Goal: Find contact information: Find contact information

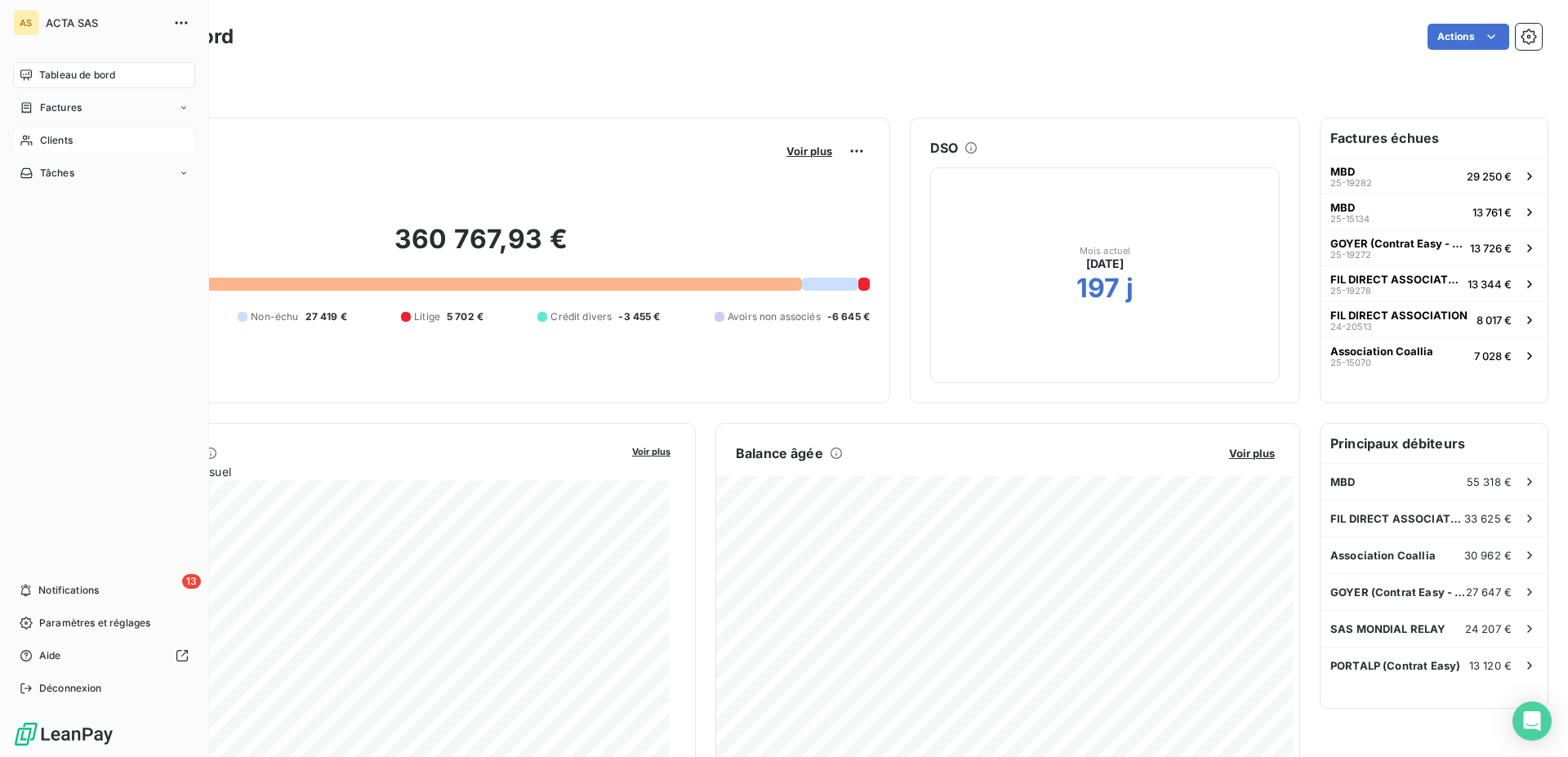
click at [49, 140] on span "Clients" at bounding box center [56, 141] width 33 height 15
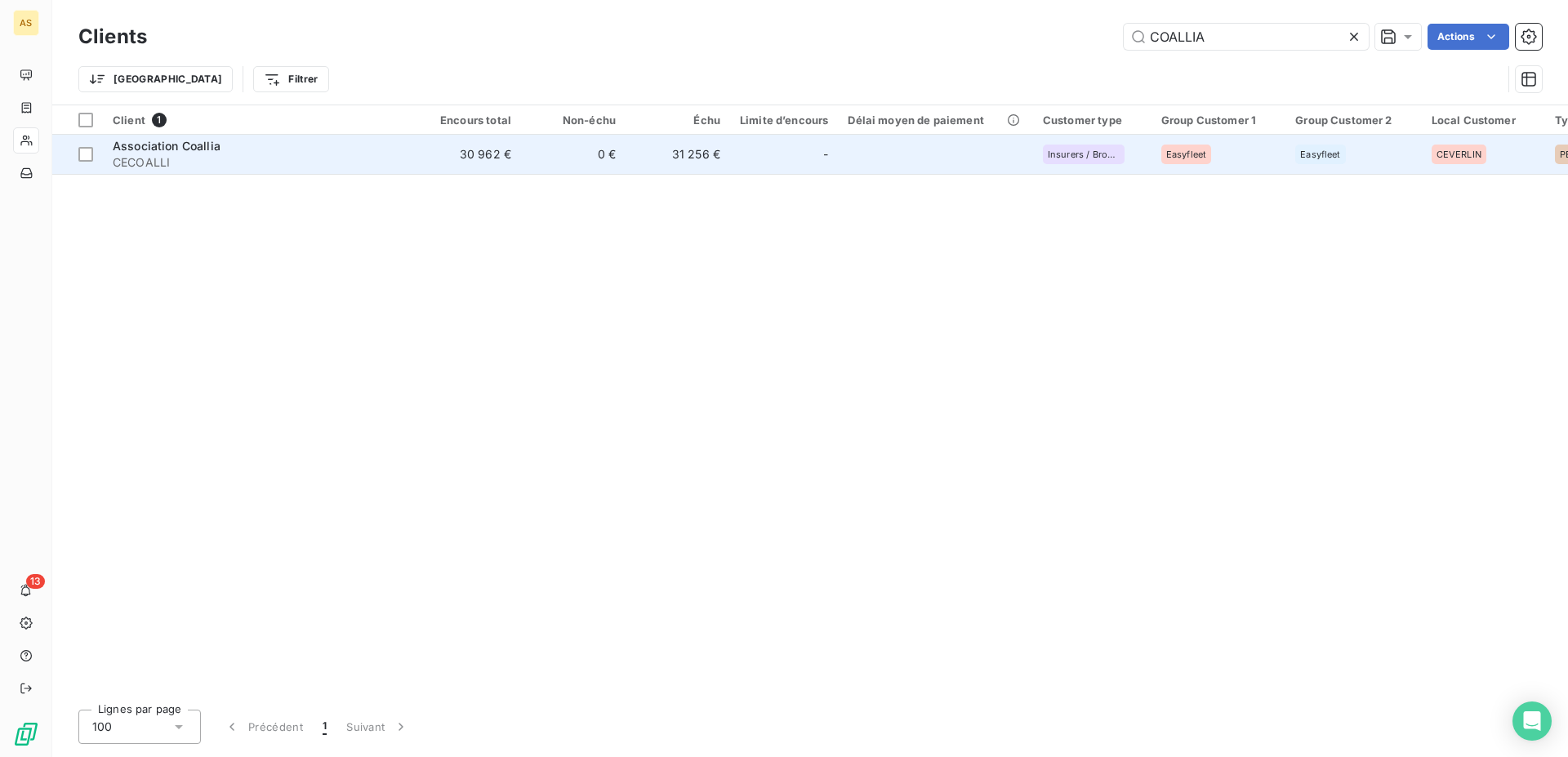
type input "COALLIA"
click at [144, 148] on span "Association Coallia" at bounding box center [167, 145] width 108 height 14
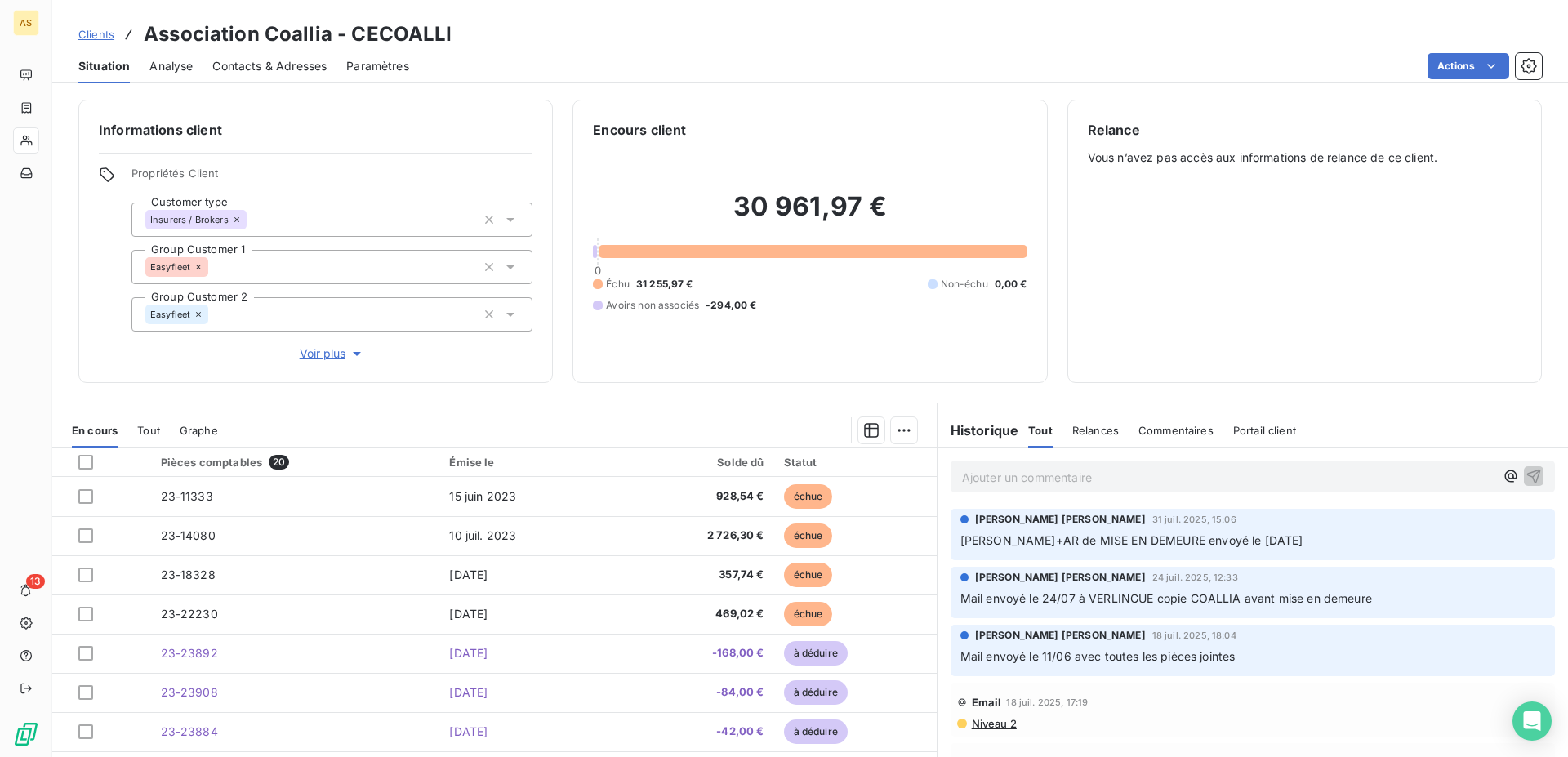
click at [268, 66] on span "Contacts & Adresses" at bounding box center [269, 66] width 115 height 17
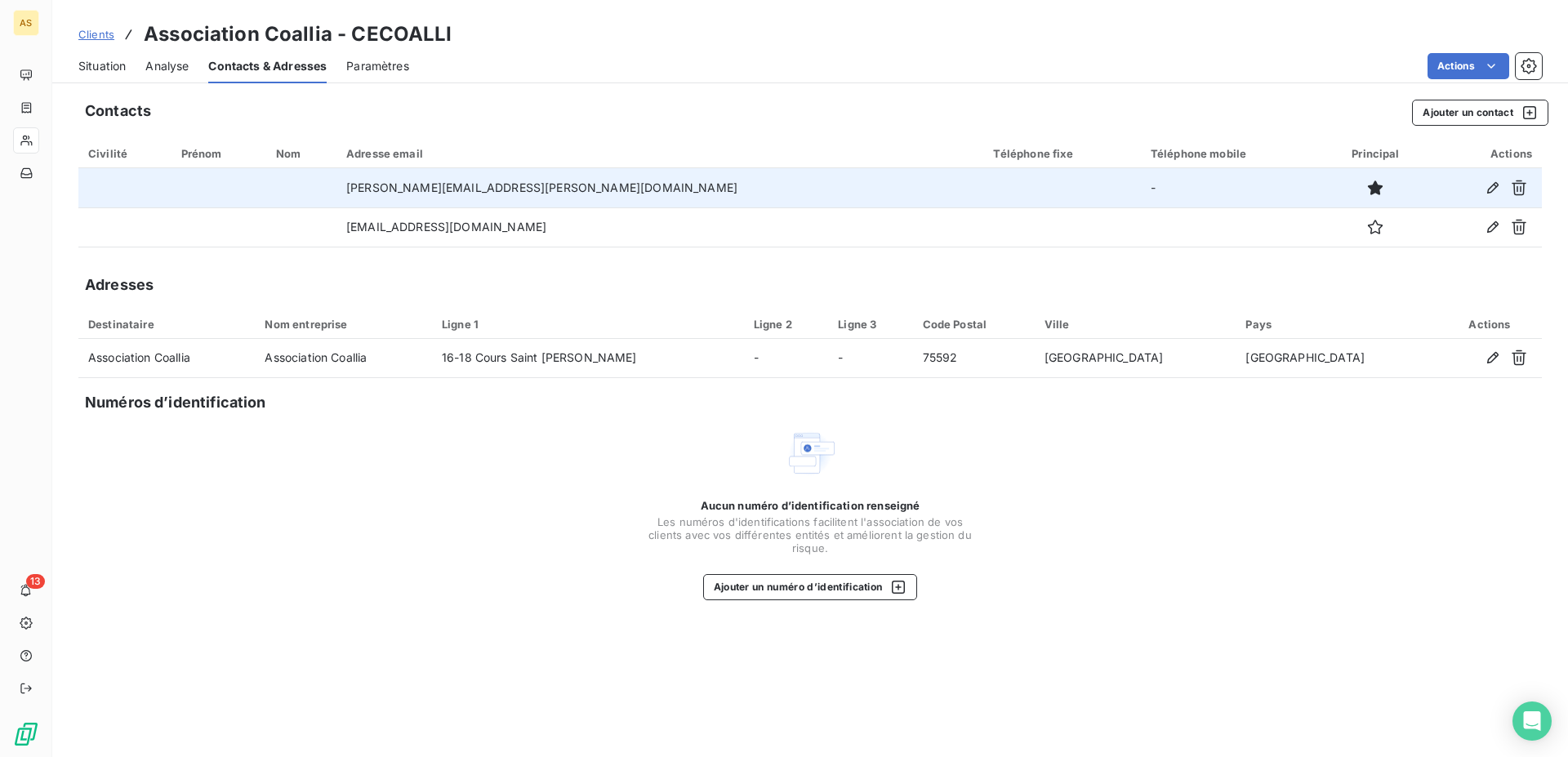
click at [656, 187] on td "[PERSON_NAME][EMAIL_ADDRESS][PERSON_NAME][DOMAIN_NAME]" at bounding box center [660, 187] width 648 height 39
drag, startPoint x: 617, startPoint y: 190, endPoint x: 551, endPoint y: 195, distance: 66.2
click at [551, 195] on td "[PERSON_NAME][EMAIL_ADDRESS][PERSON_NAME][DOMAIN_NAME]" at bounding box center [660, 187] width 648 height 39
copy td "[DOMAIN_NAME]"
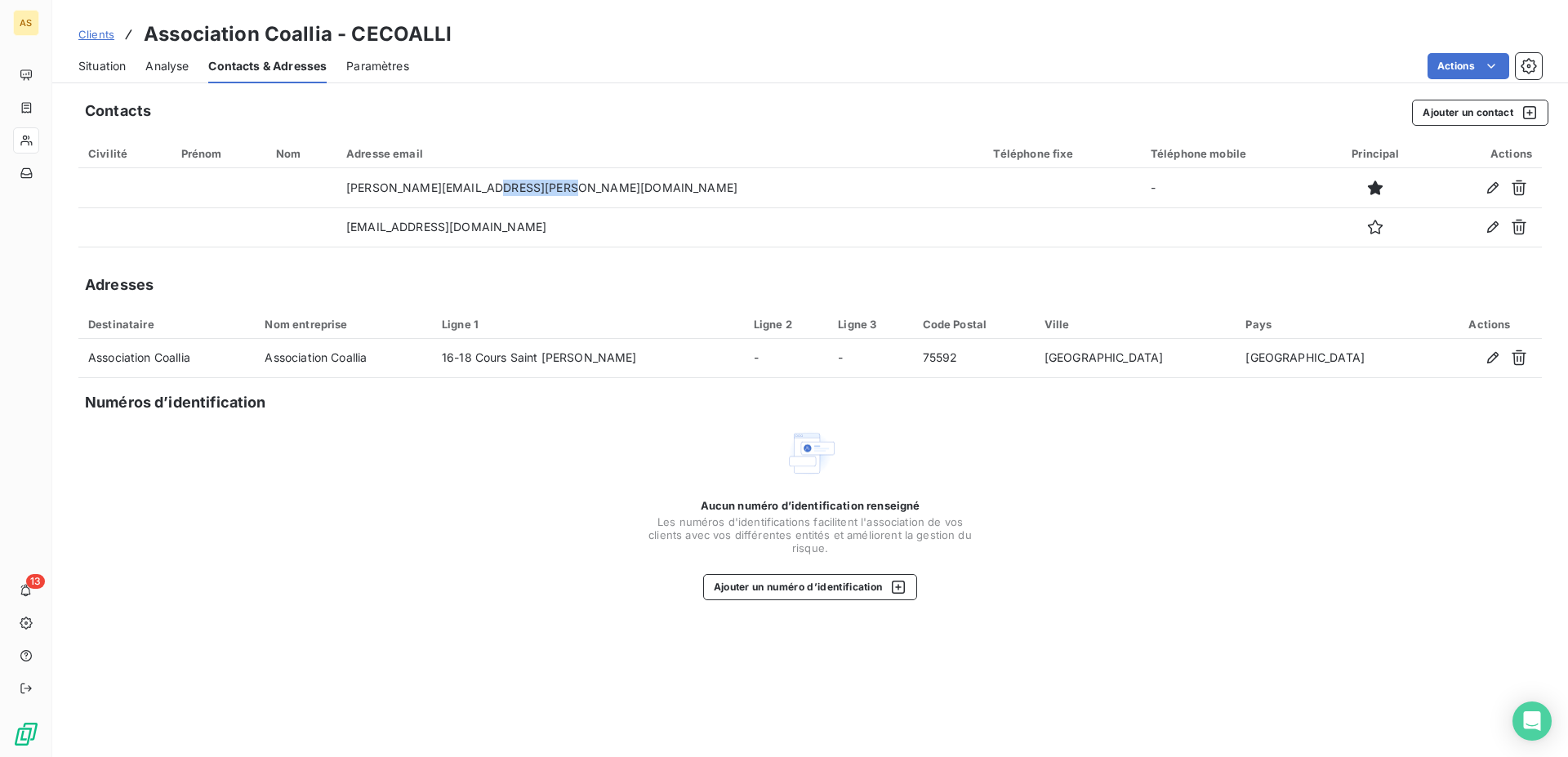
click at [98, 31] on span "Clients" at bounding box center [96, 34] width 36 height 13
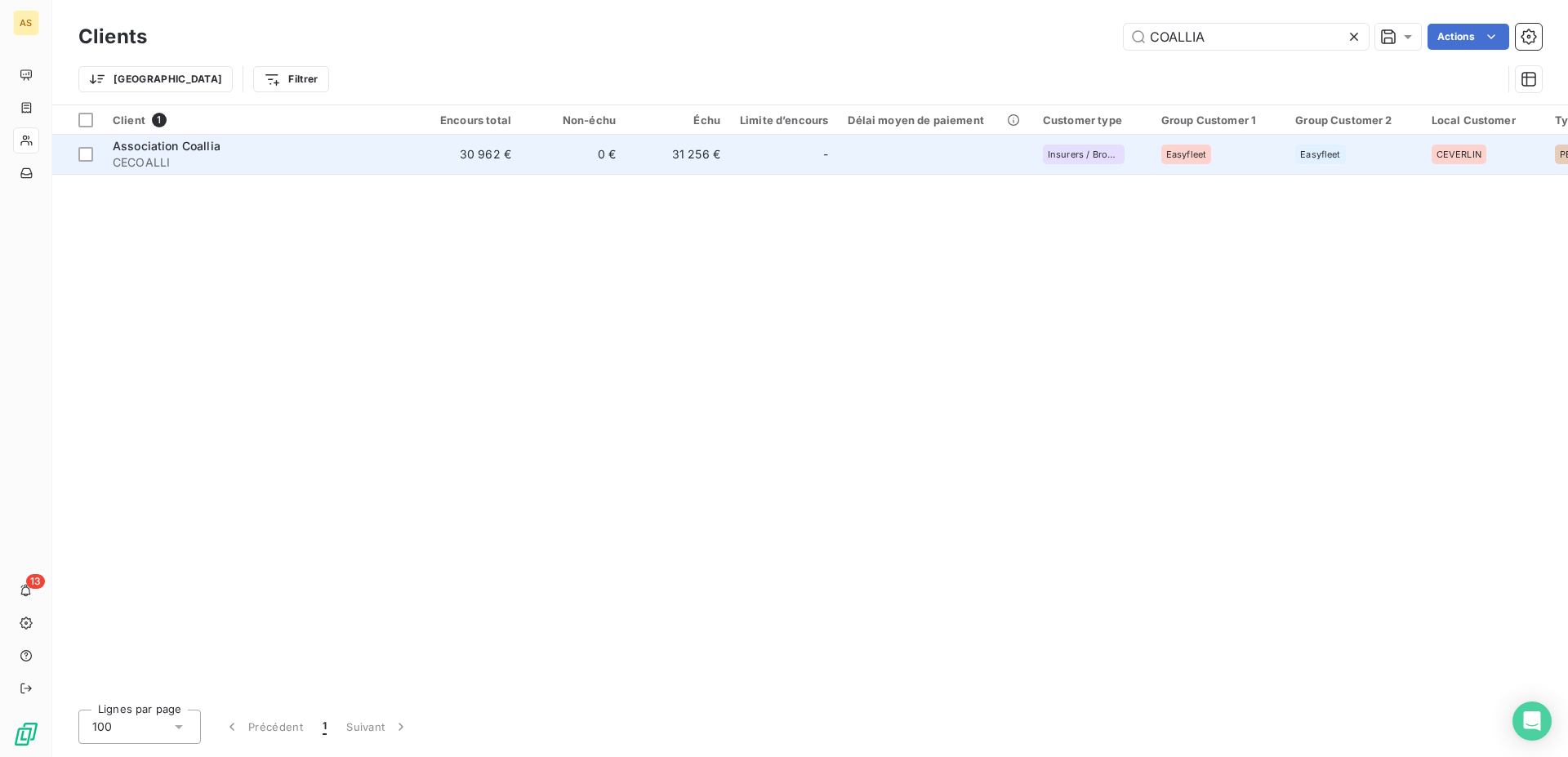
click at [142, 152] on span "Association Coallia" at bounding box center [167, 145] width 108 height 14
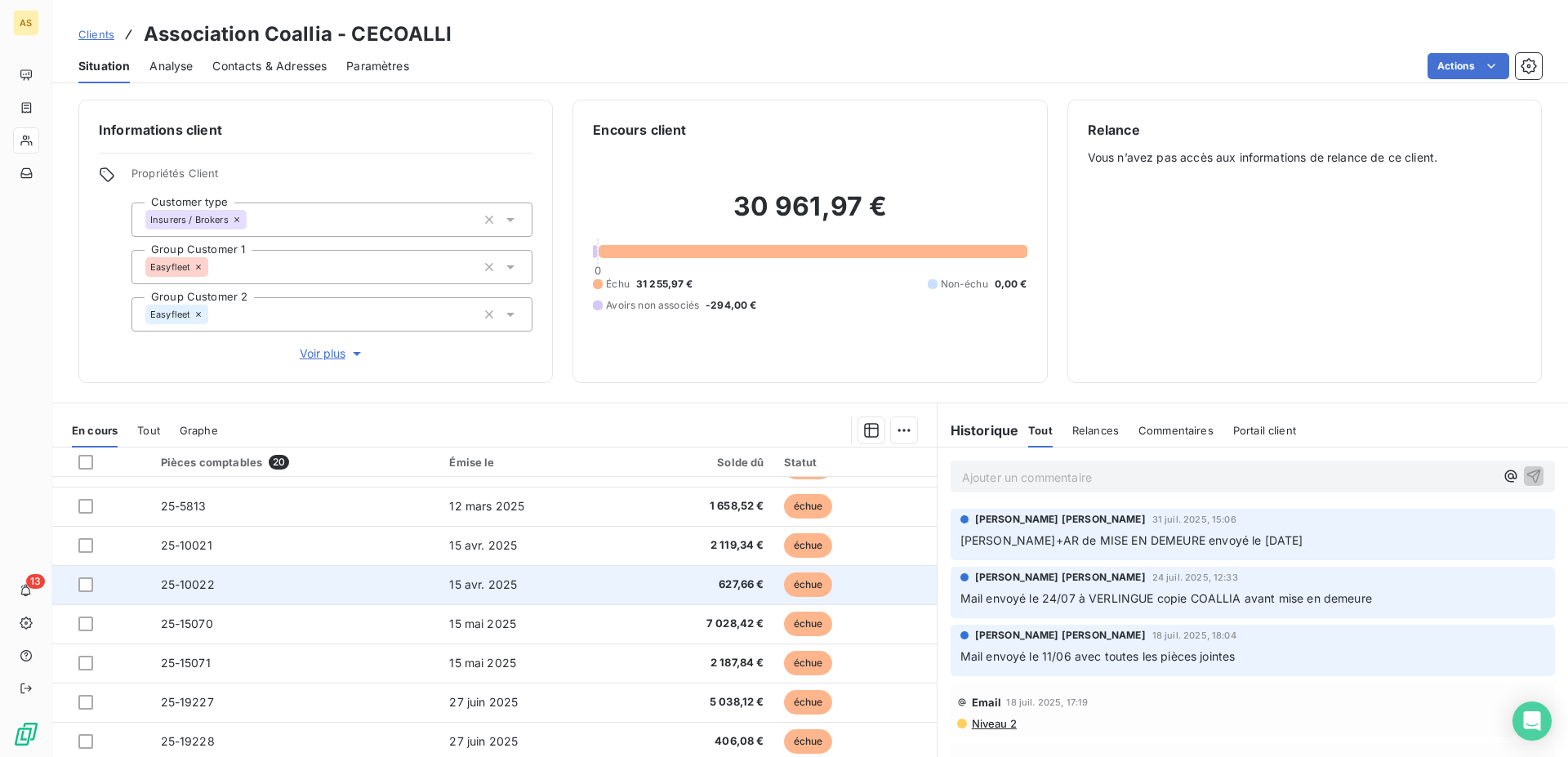
scroll to position [54, 0]
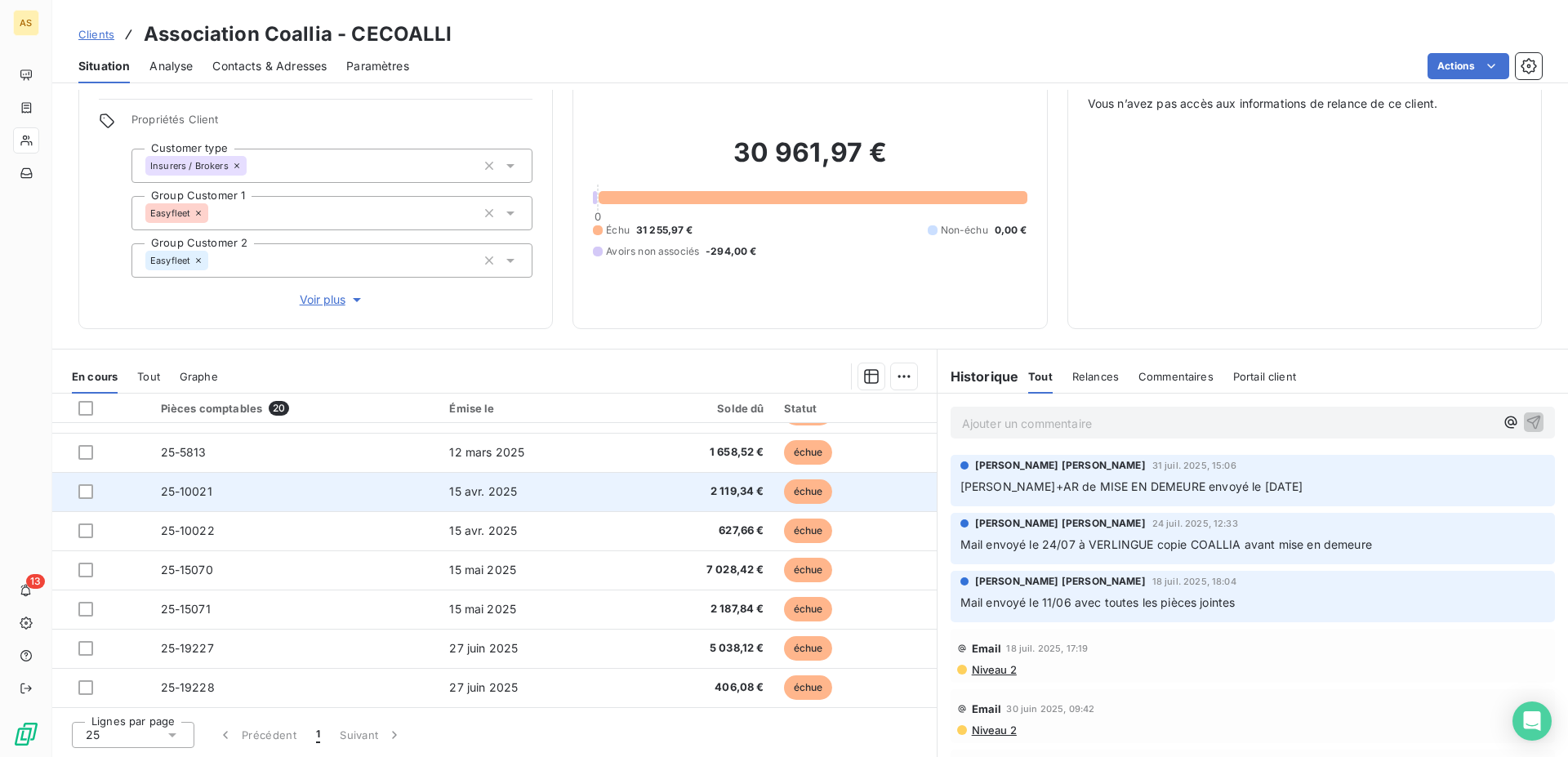
click at [491, 484] on td "15 avr. 2025" at bounding box center [530, 491] width 184 height 39
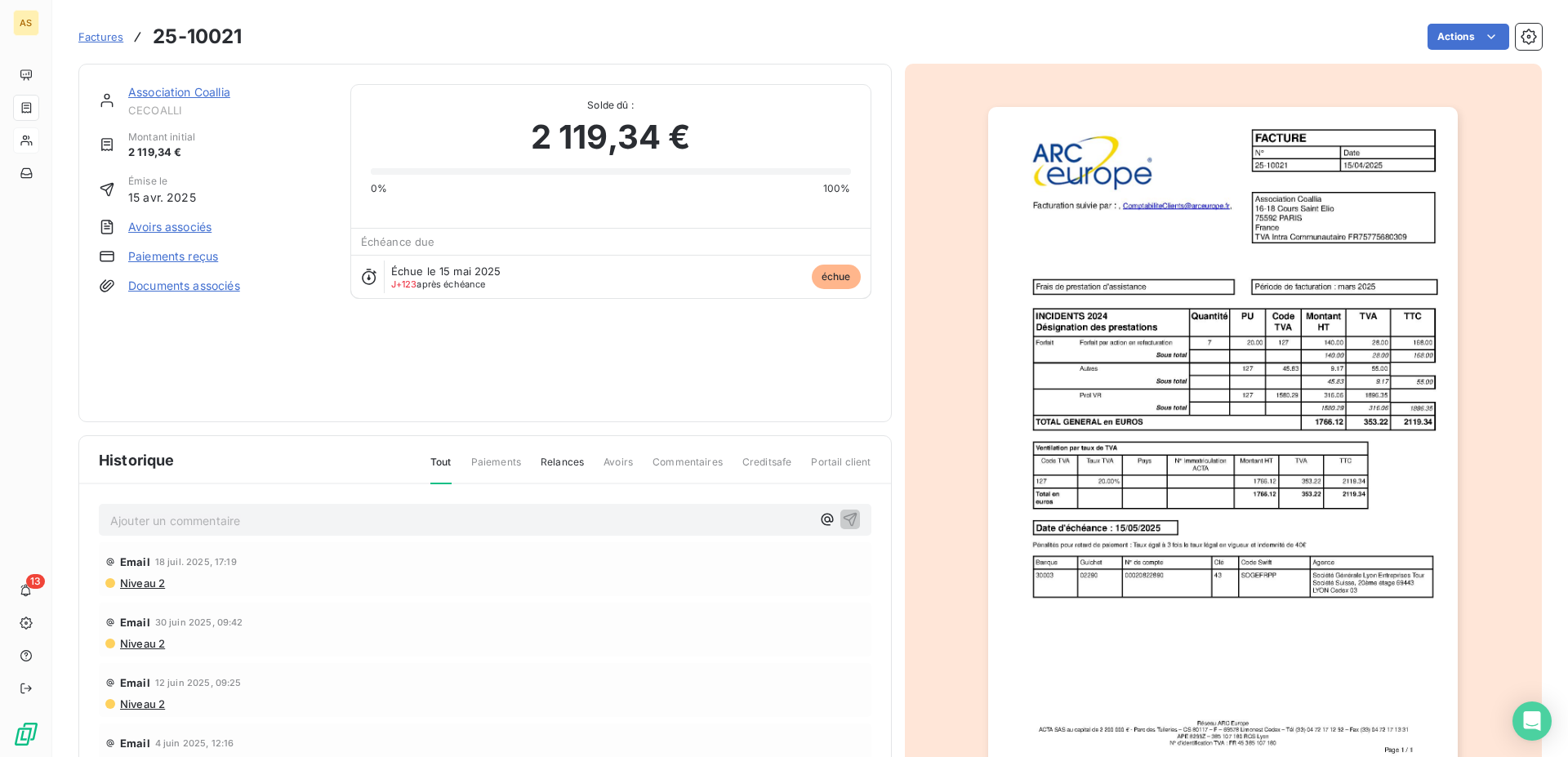
click at [96, 34] on span "Factures" at bounding box center [101, 36] width 45 height 13
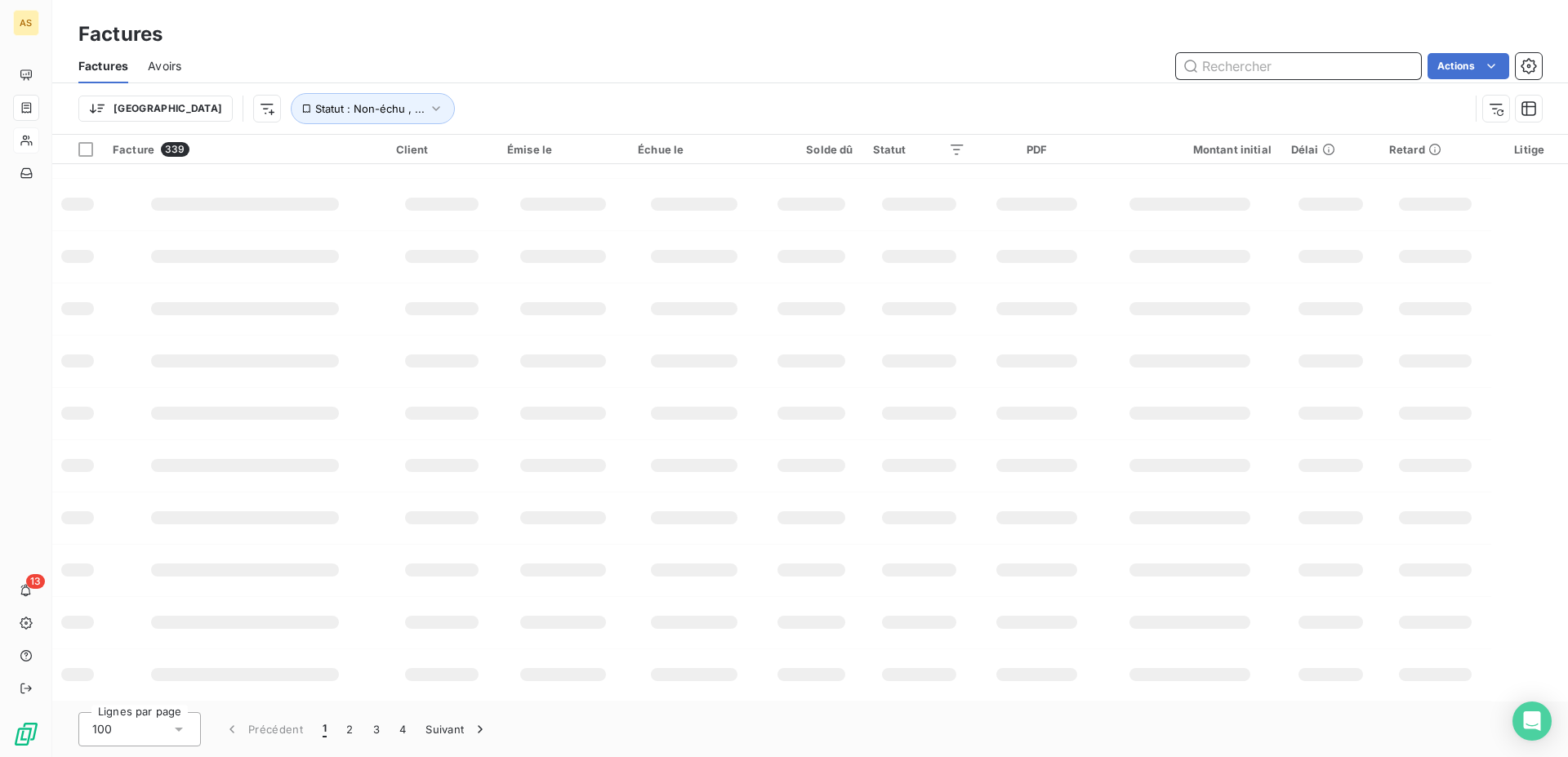
scroll to position [247, 0]
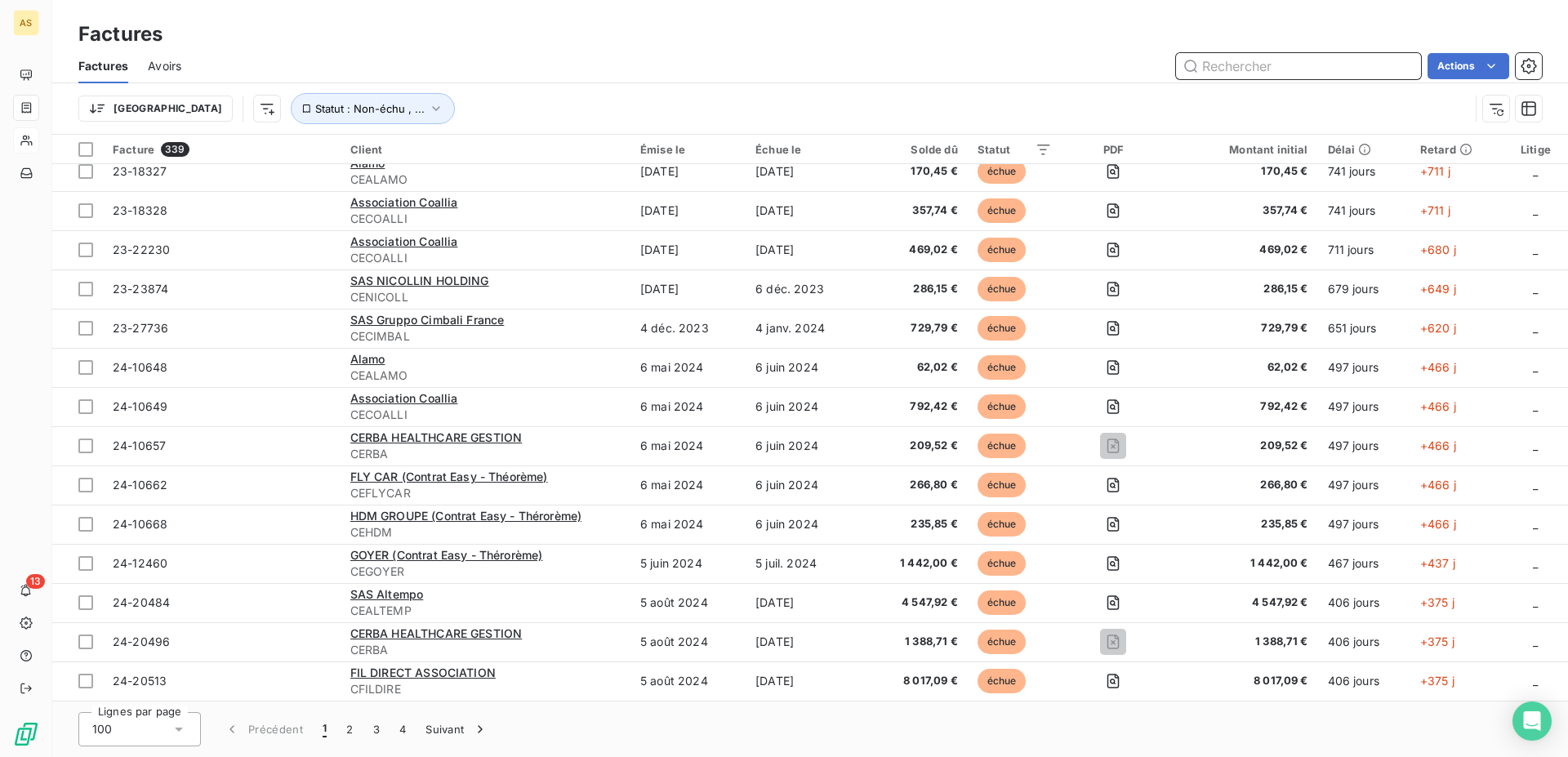
click at [1226, 67] on input "text" at bounding box center [1299, 66] width 245 height 26
paste input "FIL DIRECT"
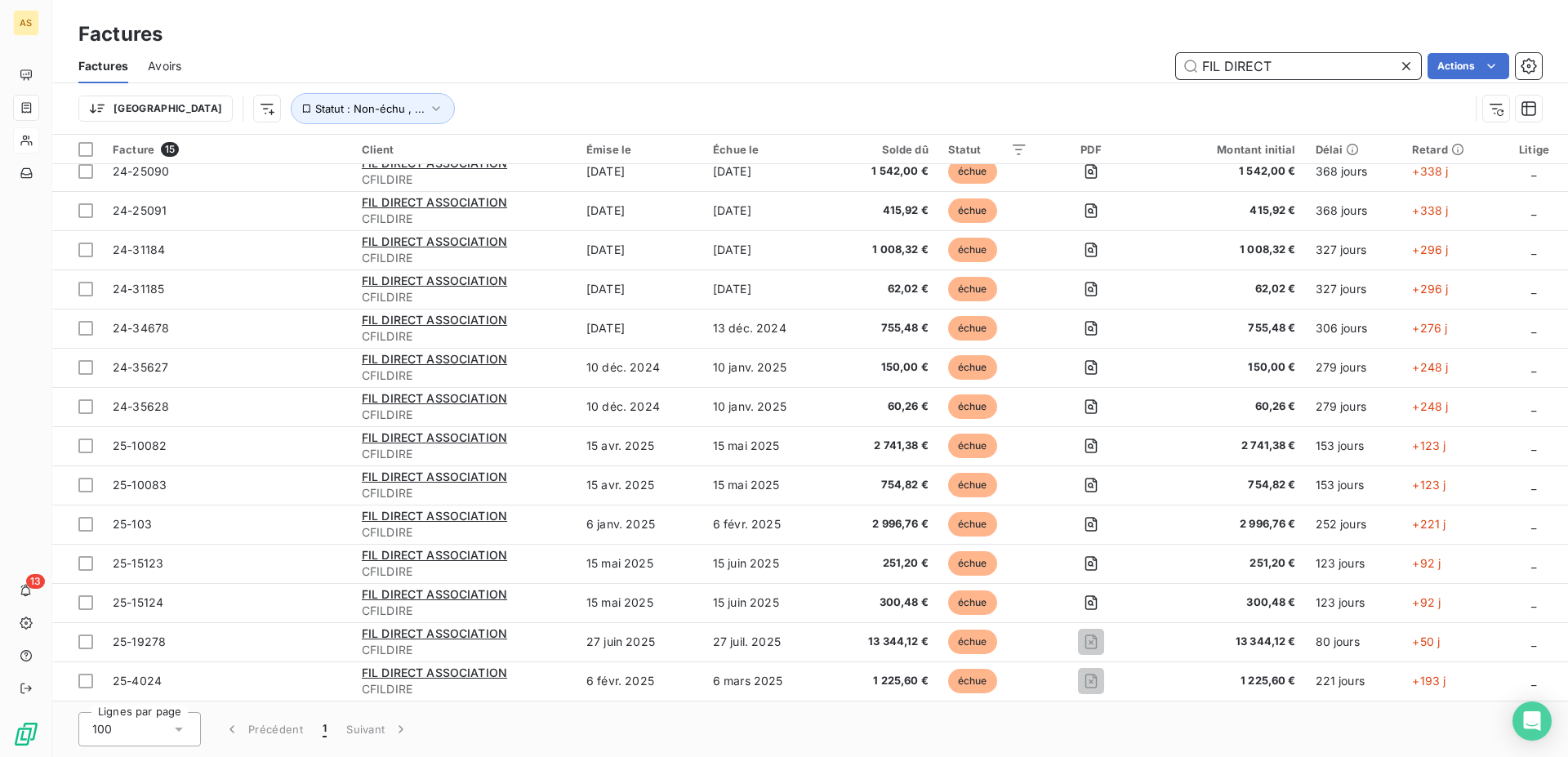
scroll to position [0, 0]
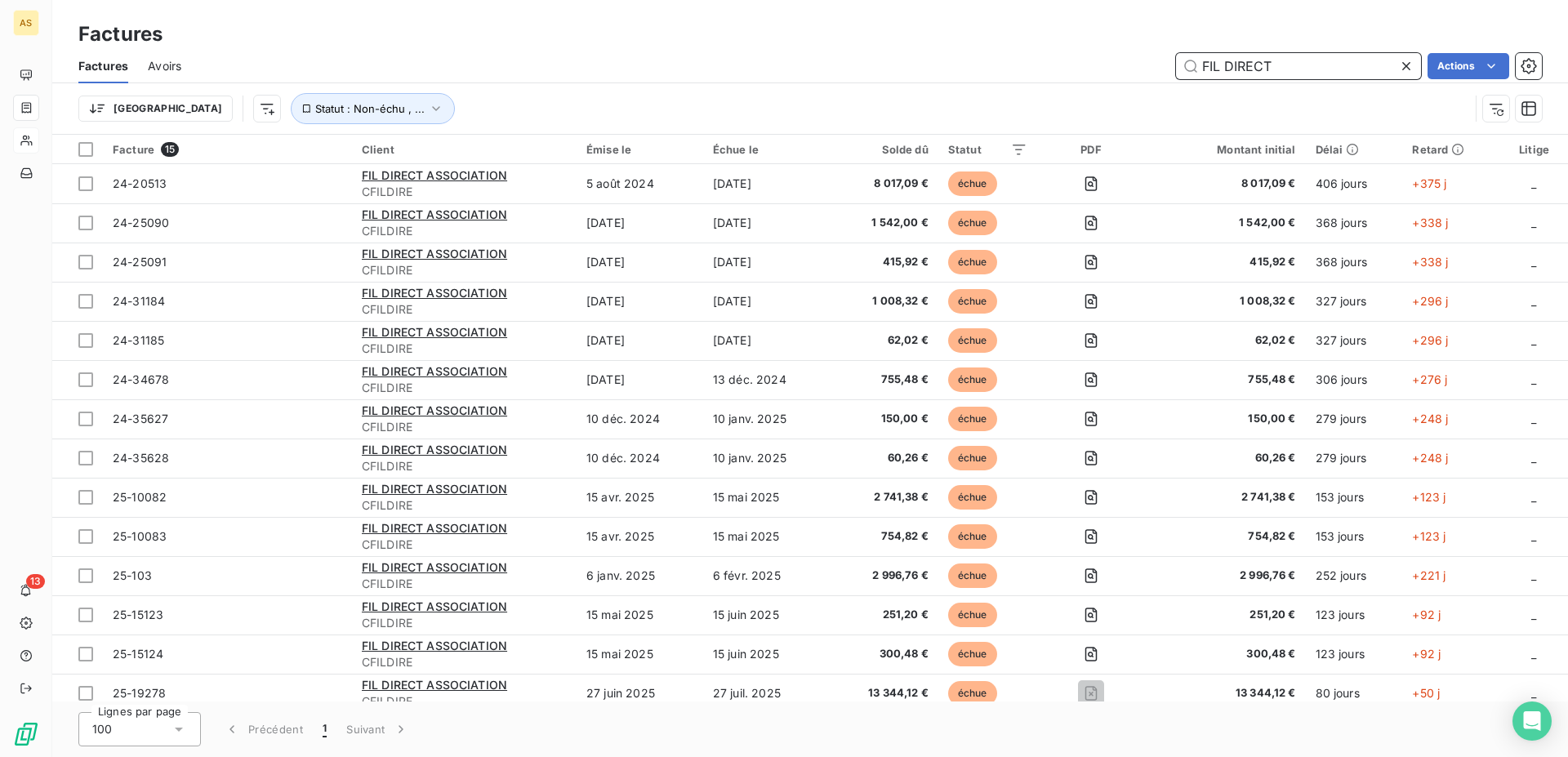
type input "FIL DIRECT"
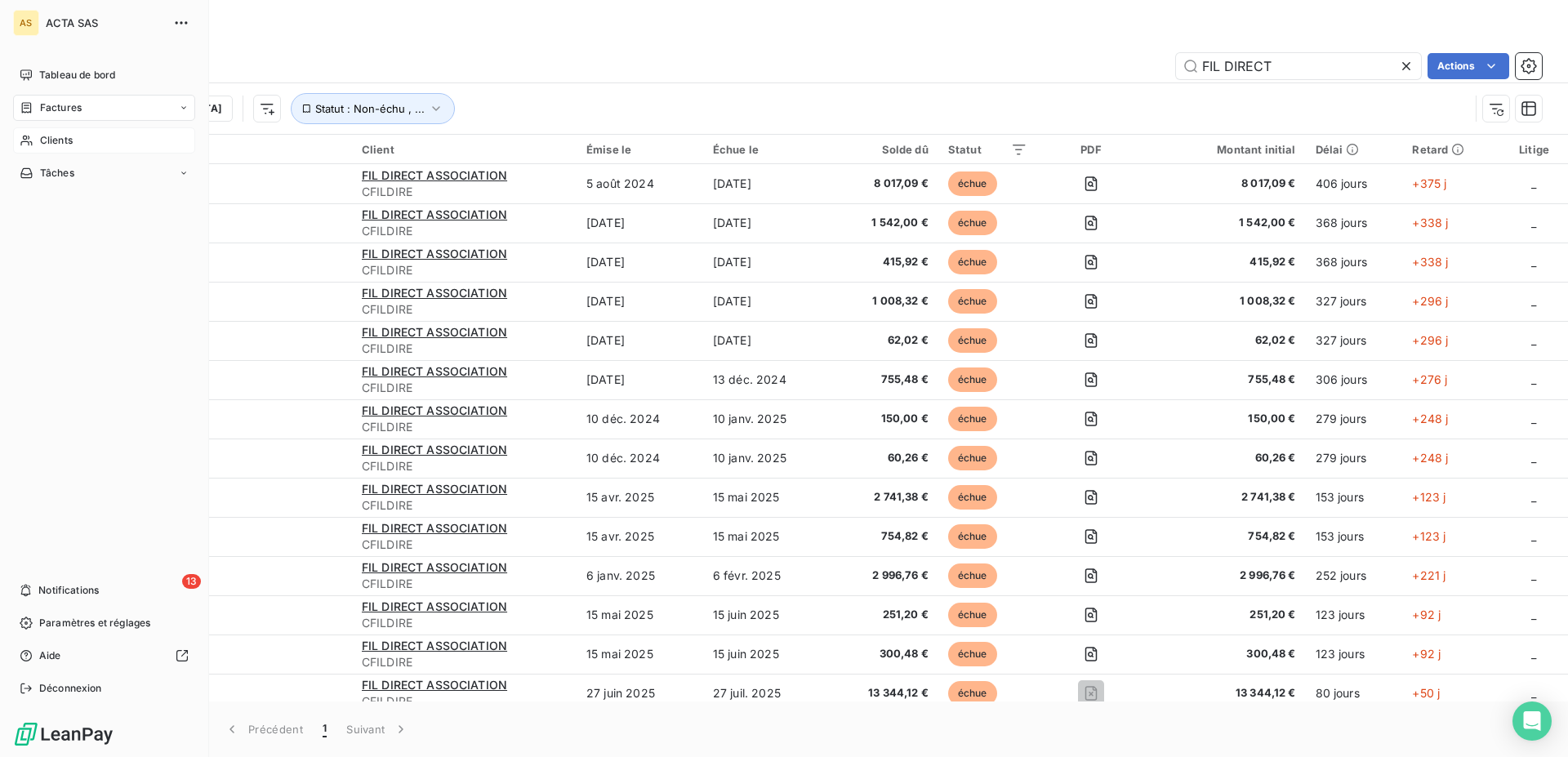
click at [25, 135] on icon at bounding box center [26, 140] width 11 height 10
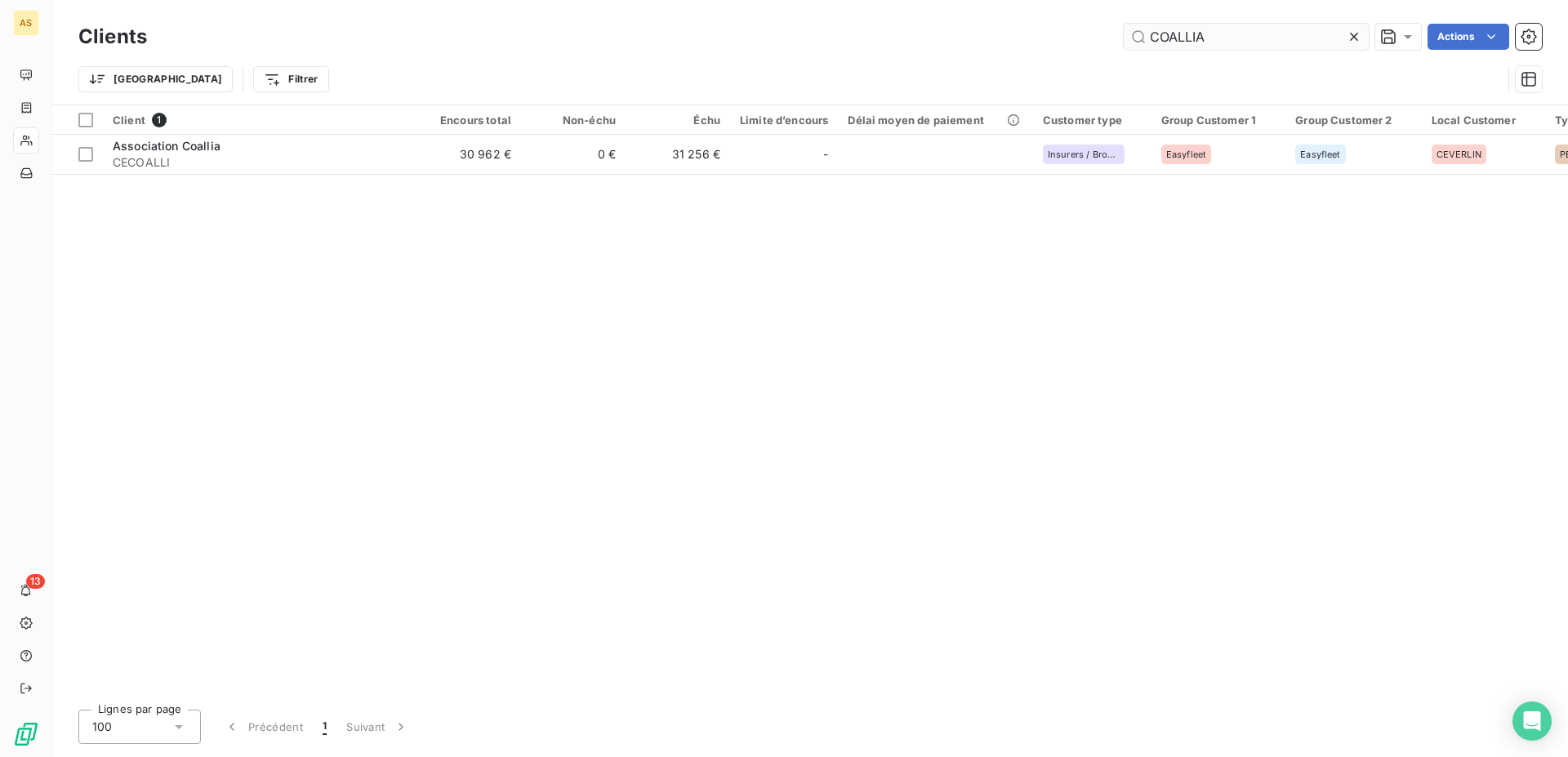
drag, startPoint x: 1213, startPoint y: 34, endPoint x: 830, endPoint y: 18, distance: 383.3
click at [1124, 23] on input "COALLIA" at bounding box center [1246, 36] width 245 height 26
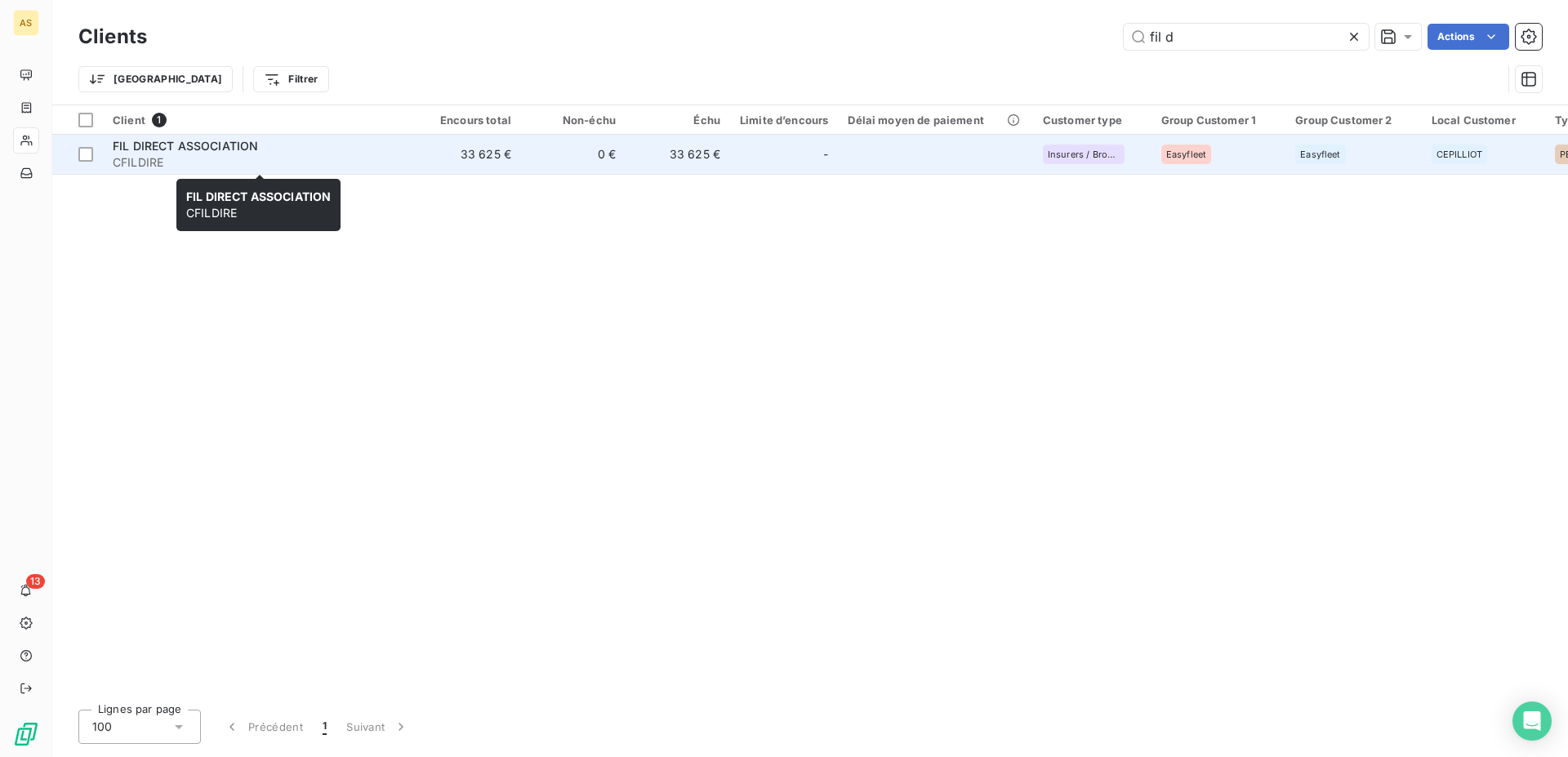
type input "fil d"
click at [186, 139] on div "FIL DIRECT ASSOCIATION" at bounding box center [259, 146] width 294 height 17
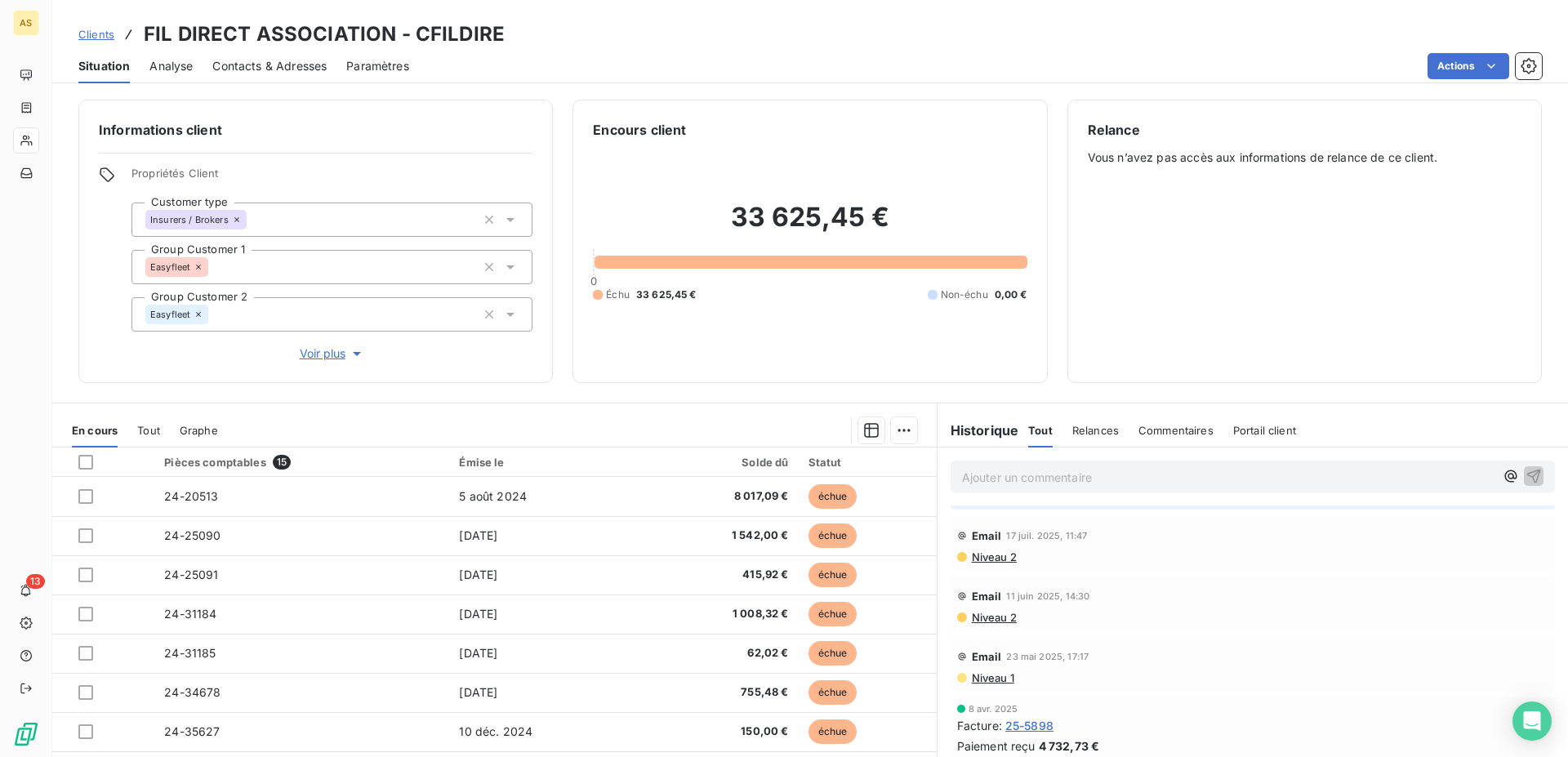
scroll to position [250, 0]
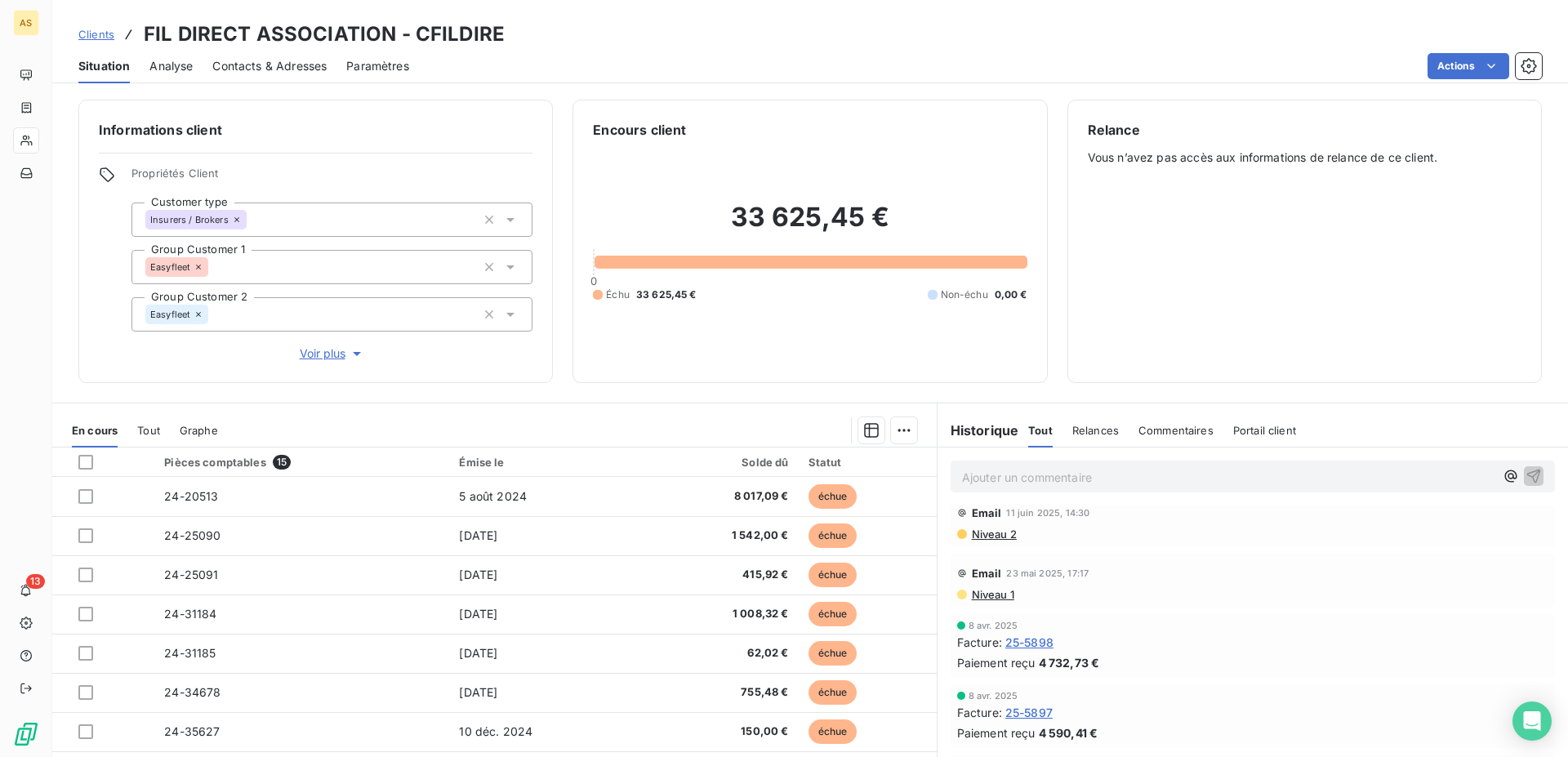
click at [276, 60] on span "Contacts & Adresses" at bounding box center [269, 66] width 115 height 17
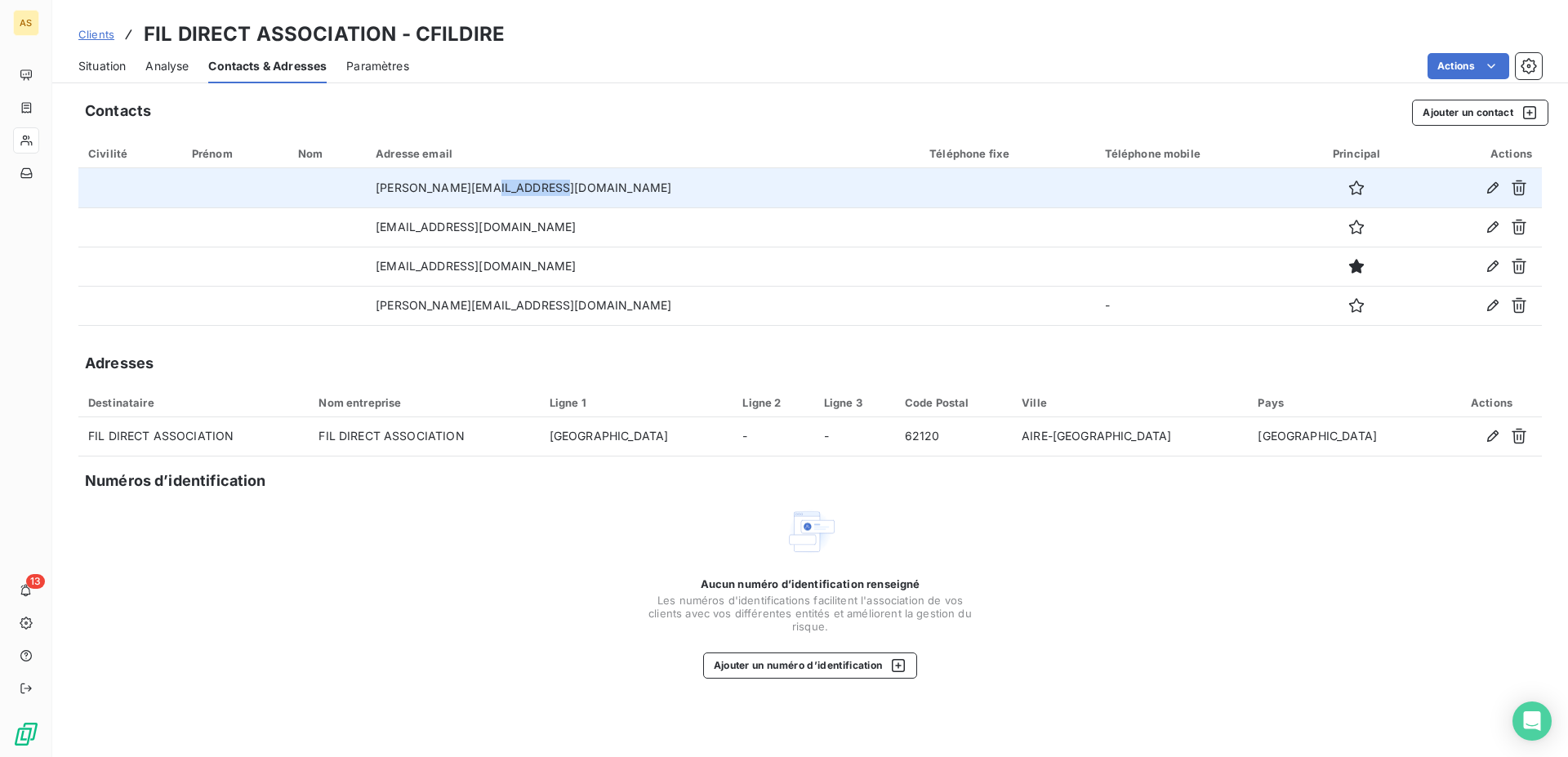
drag, startPoint x: 608, startPoint y: 190, endPoint x: 542, endPoint y: 186, distance: 66.1
click at [542, 186] on td "[PERSON_NAME][EMAIL_ADDRESS][DOMAIN_NAME]" at bounding box center [643, 187] width 554 height 39
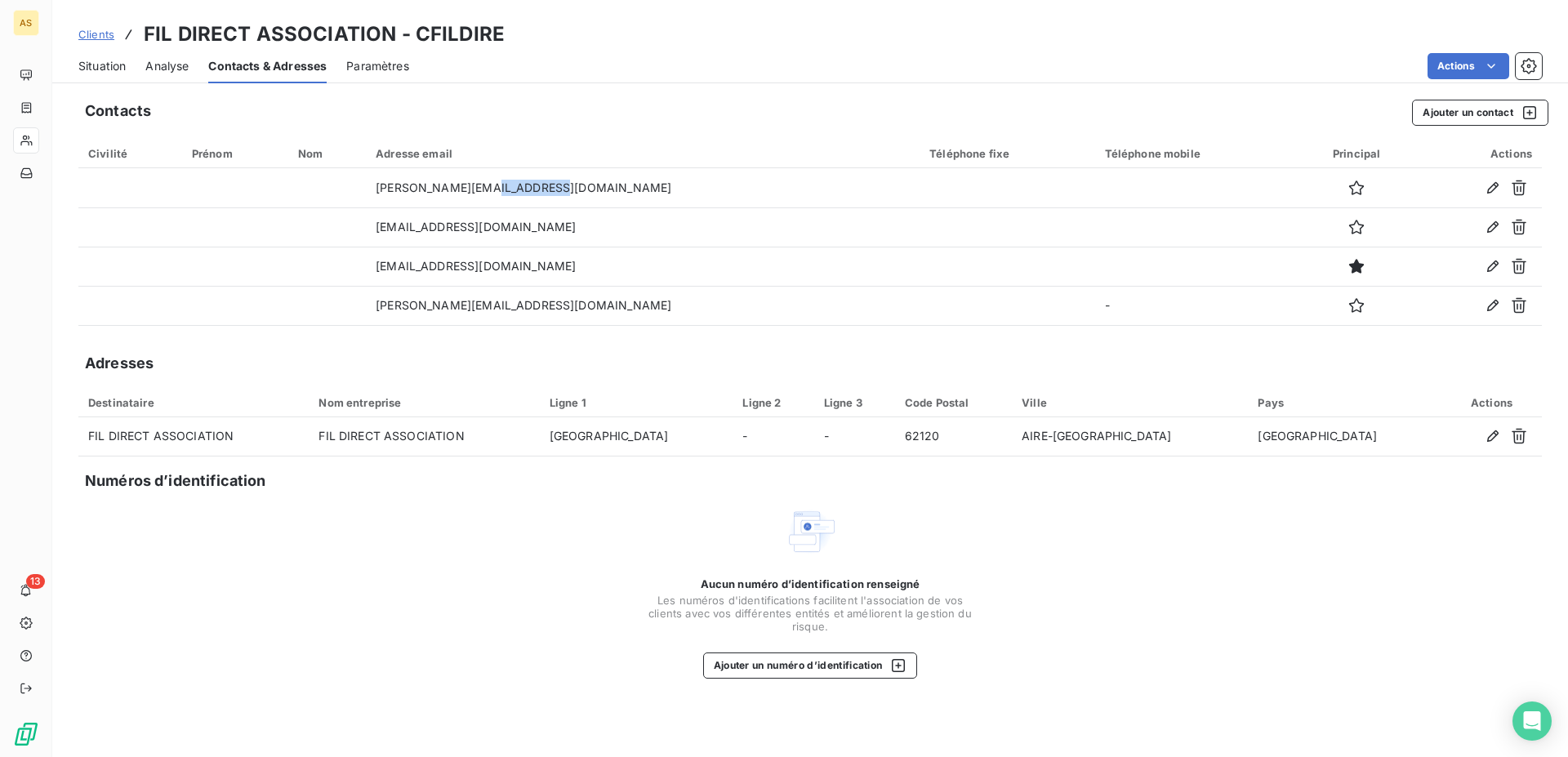
copy td "[DOMAIN_NAME]"
click at [110, 55] on div "Situation" at bounding box center [102, 66] width 48 height 34
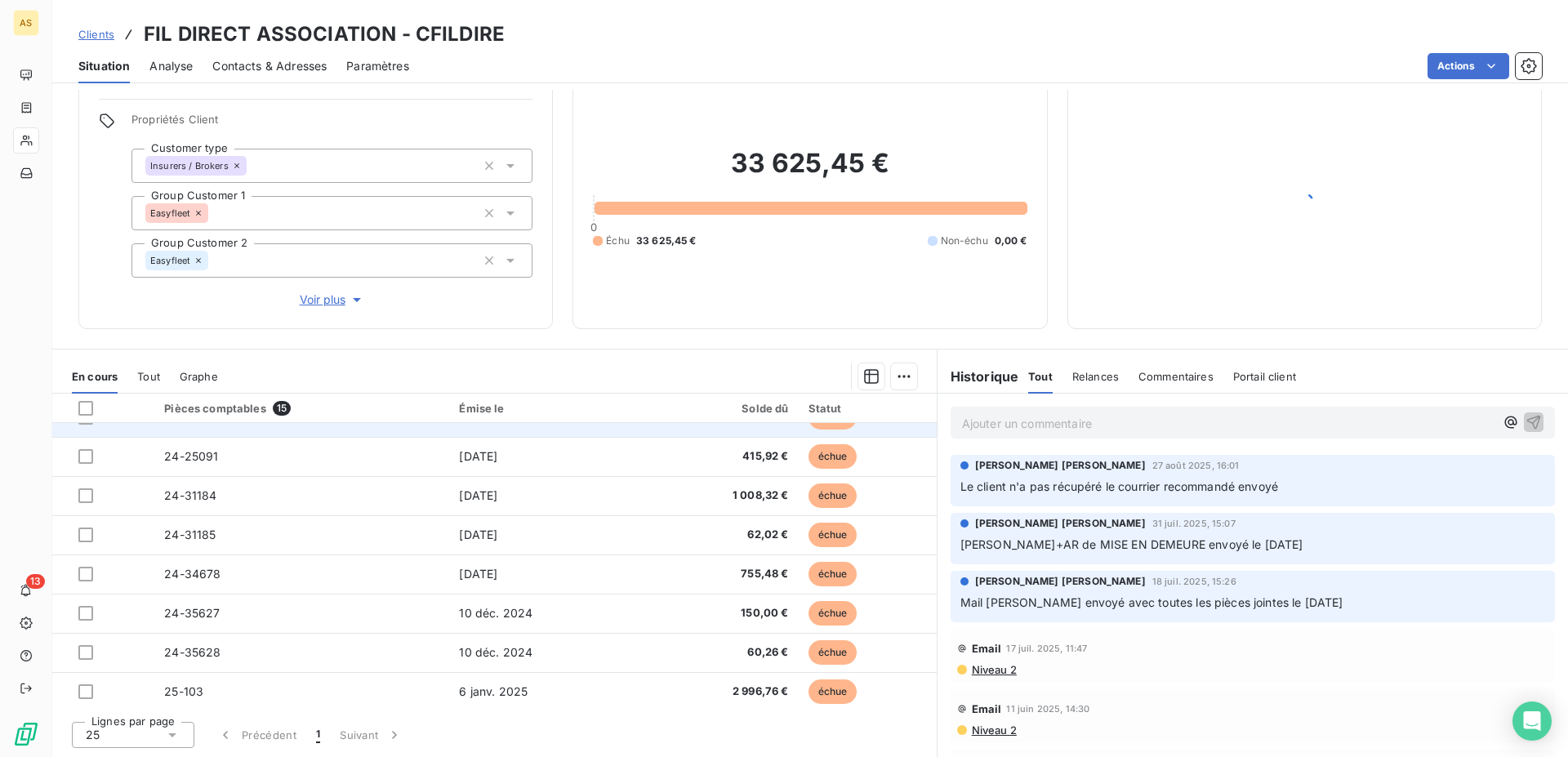
scroll to position [83, 0]
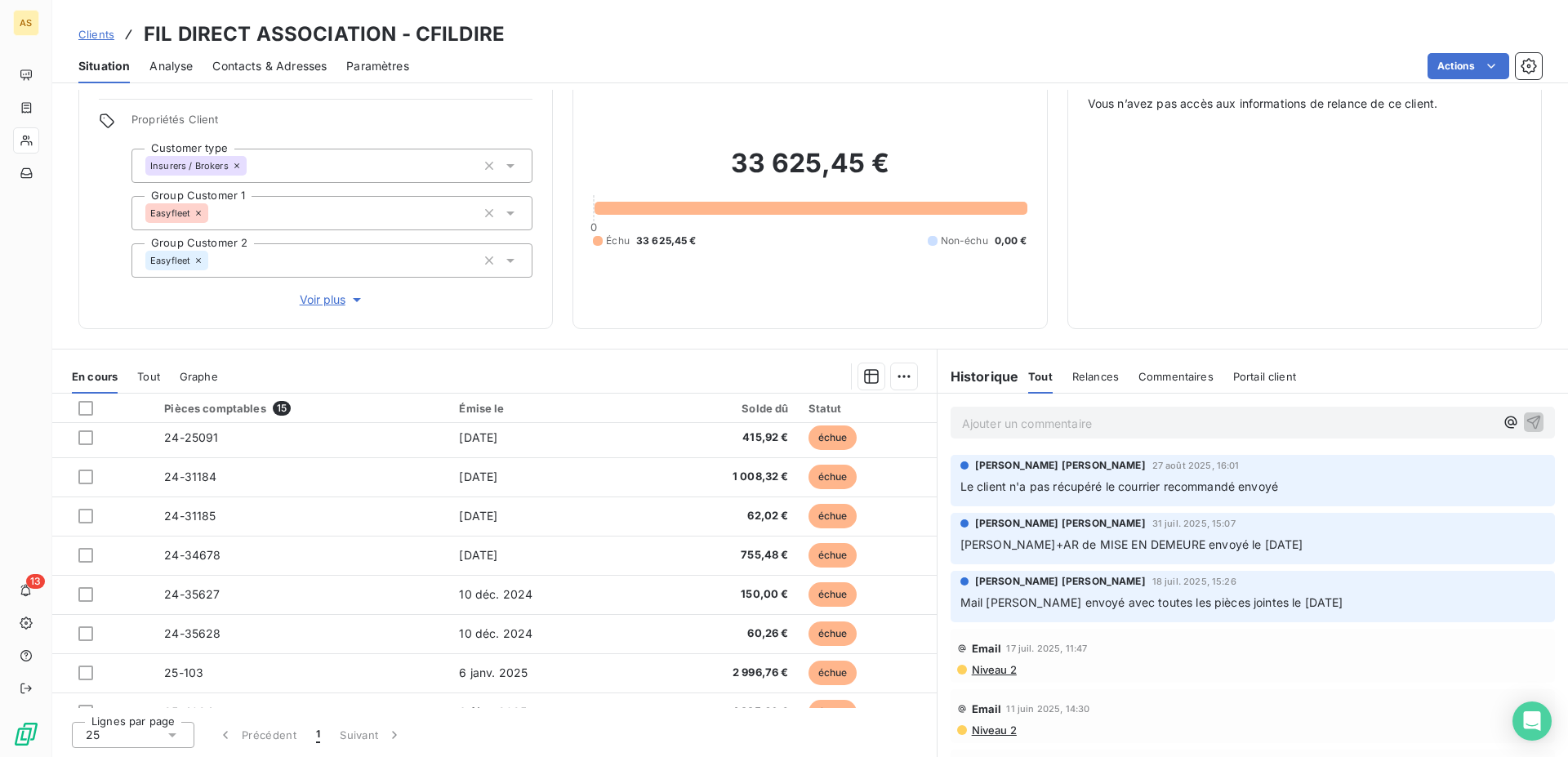
click at [268, 62] on span "Contacts & Adresses" at bounding box center [269, 66] width 115 height 17
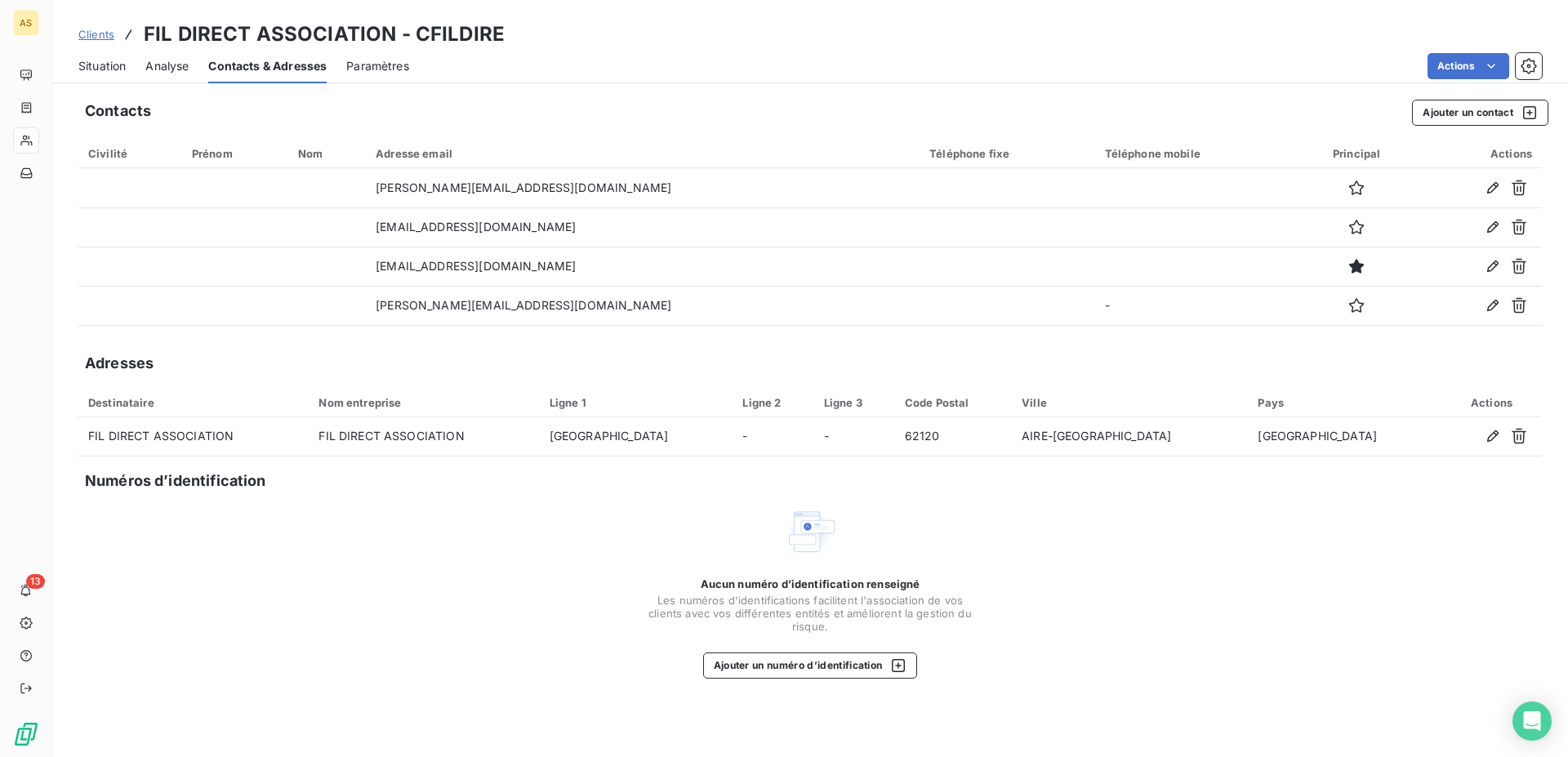
click at [83, 66] on span "Situation" at bounding box center [102, 66] width 48 height 17
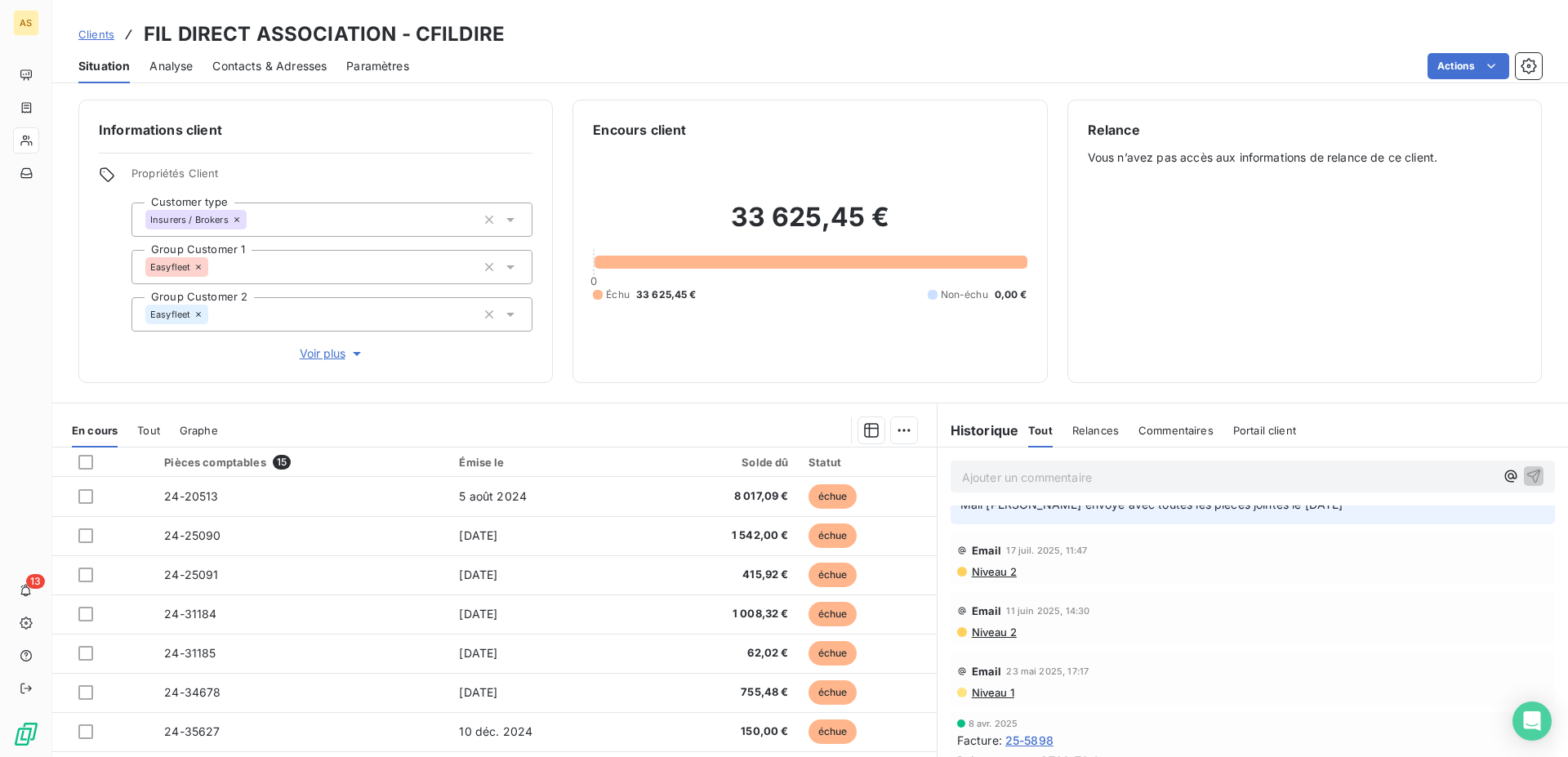
scroll to position [167, 0]
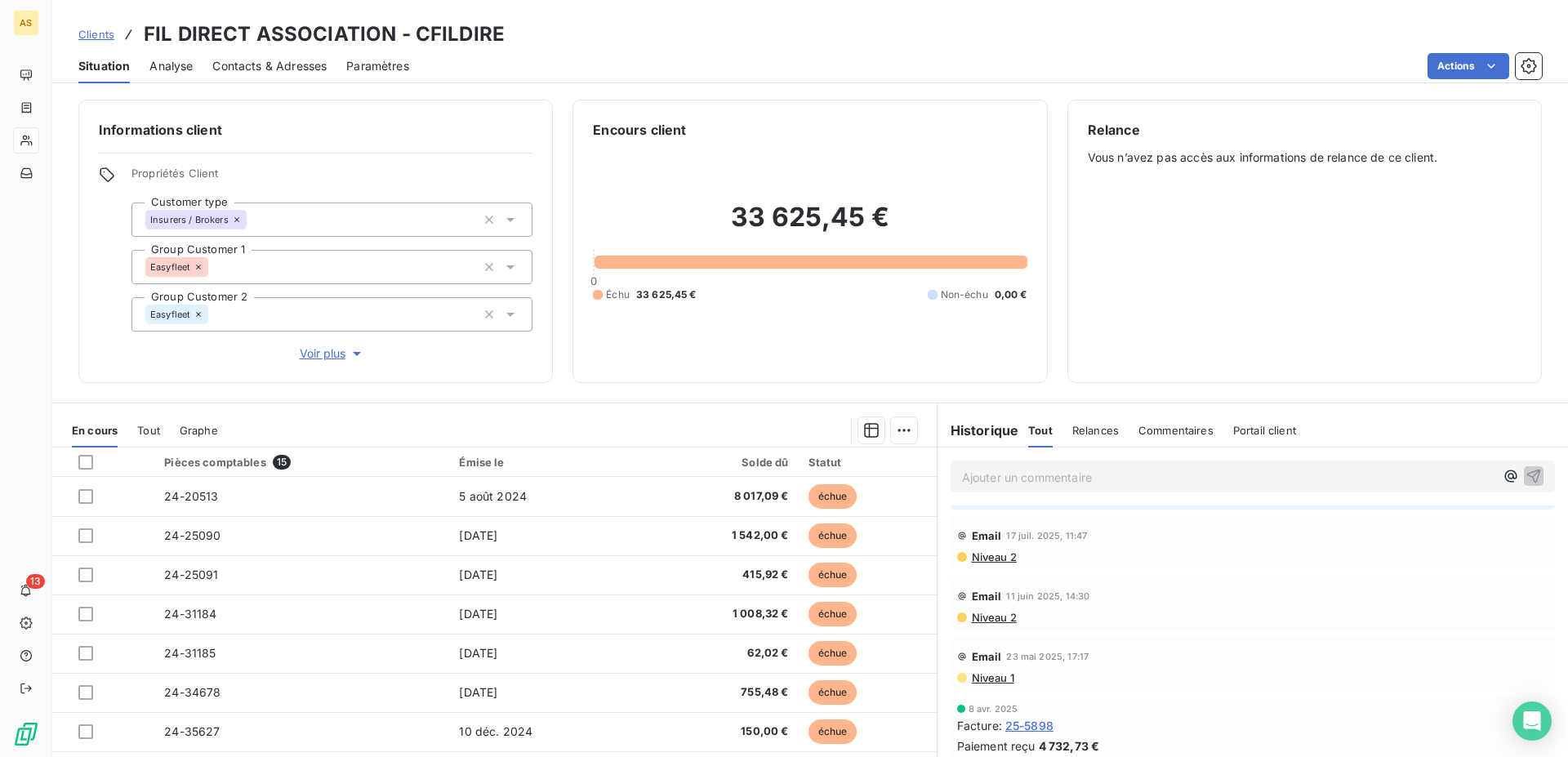
click at [292, 60] on span "Contacts & Adresses" at bounding box center [269, 66] width 115 height 17
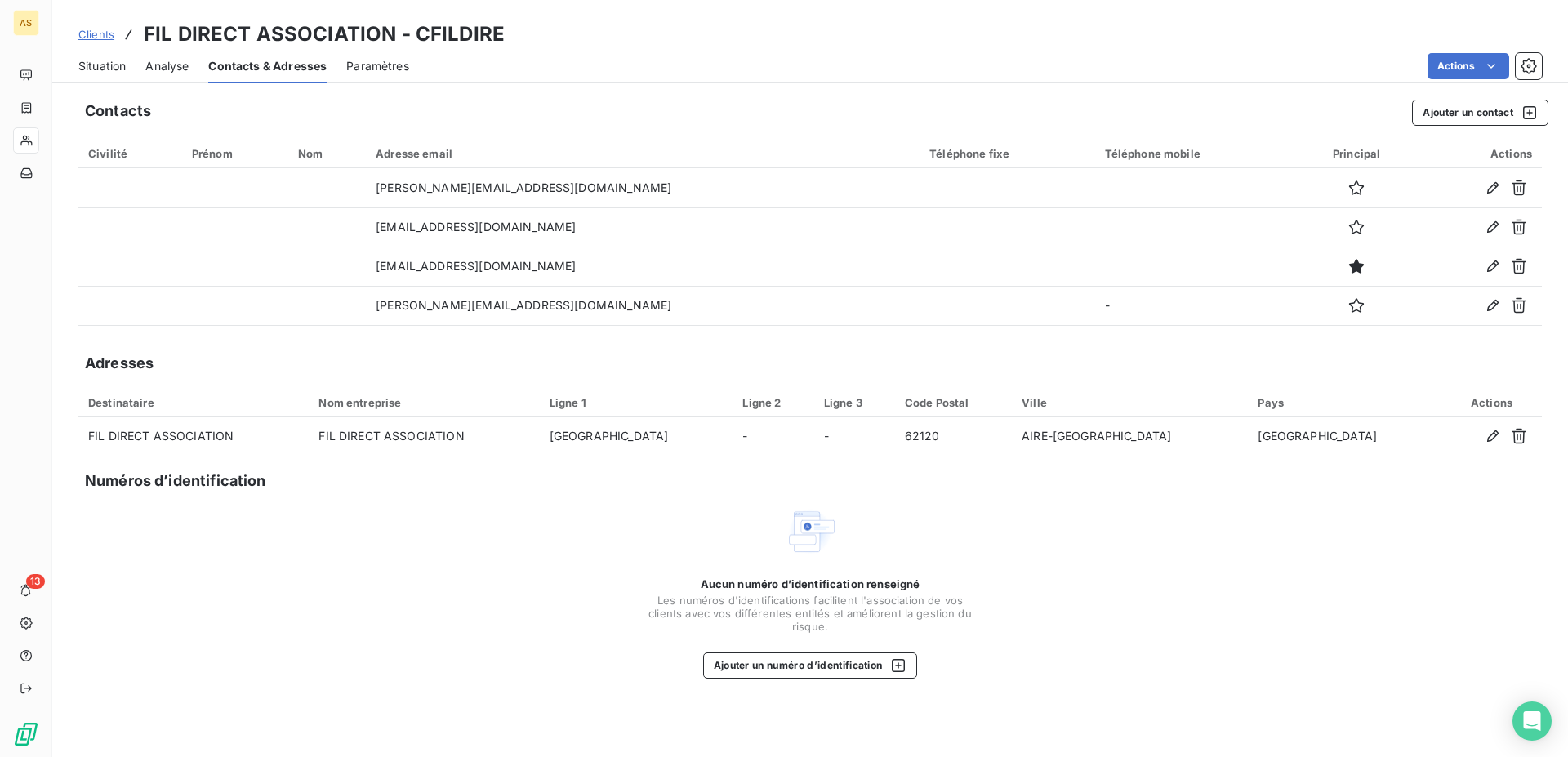
click at [106, 69] on span "Situation" at bounding box center [102, 66] width 48 height 17
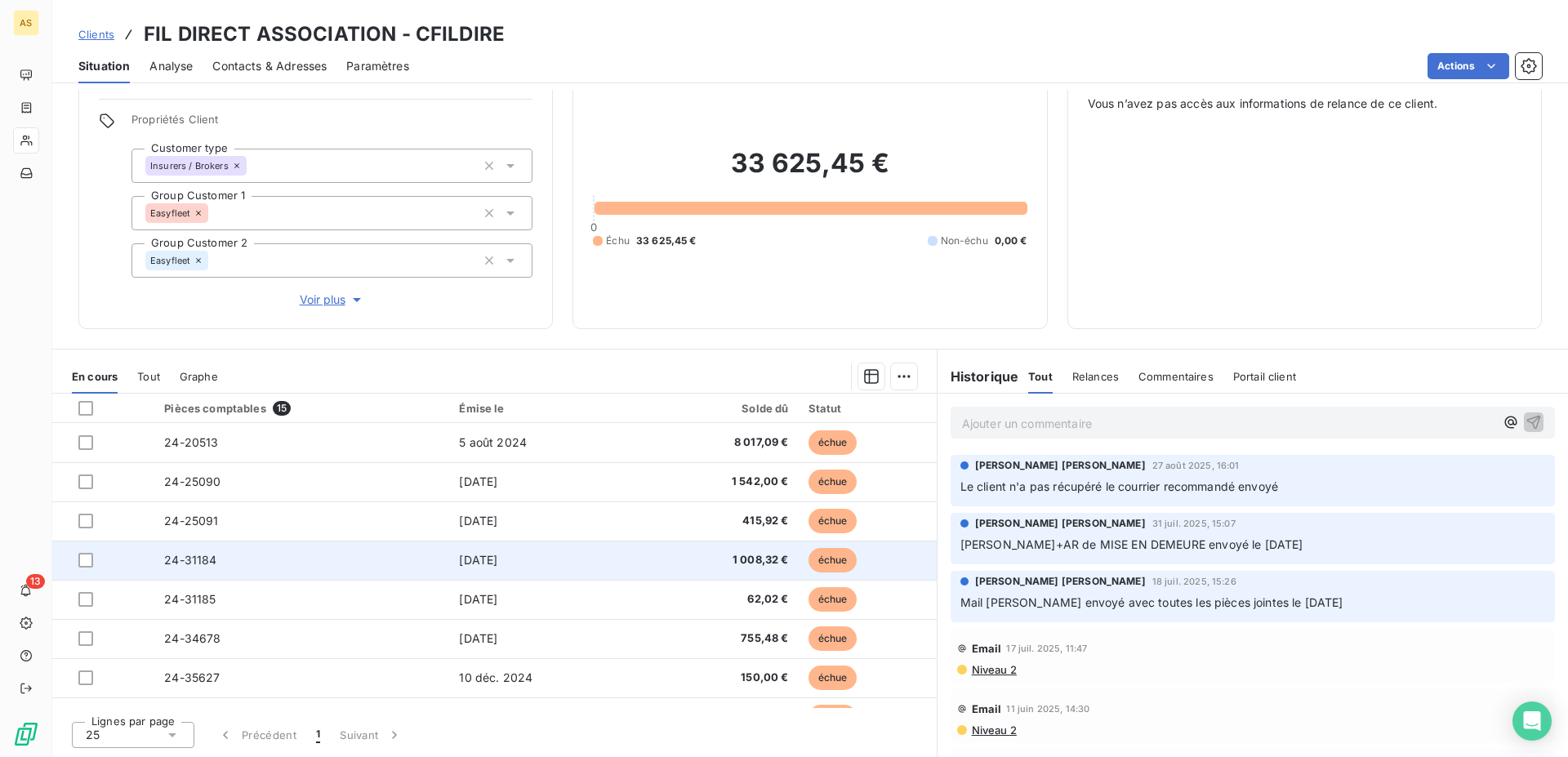
scroll to position [0, 0]
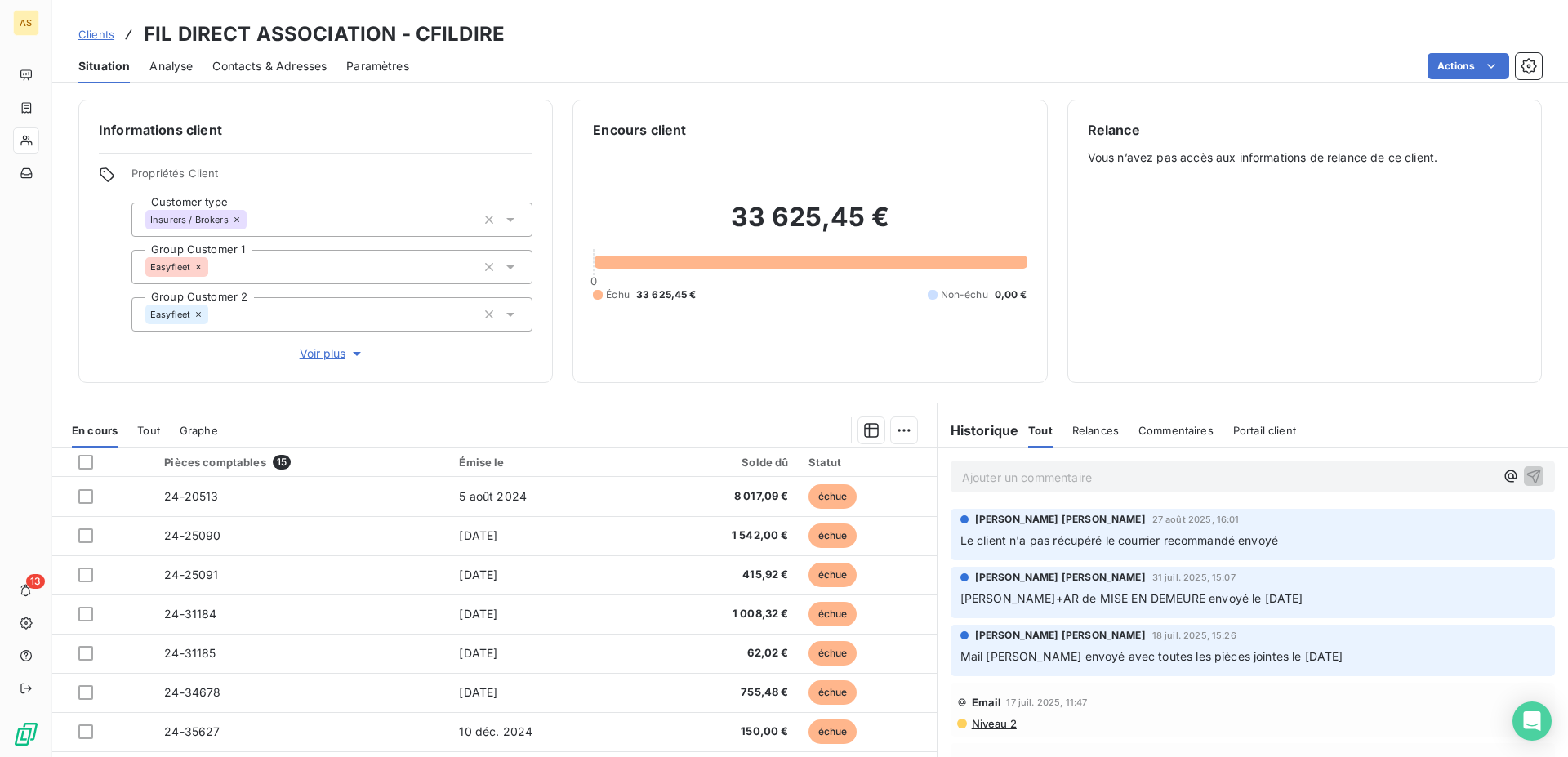
click at [284, 62] on span "Contacts & Adresses" at bounding box center [269, 66] width 115 height 17
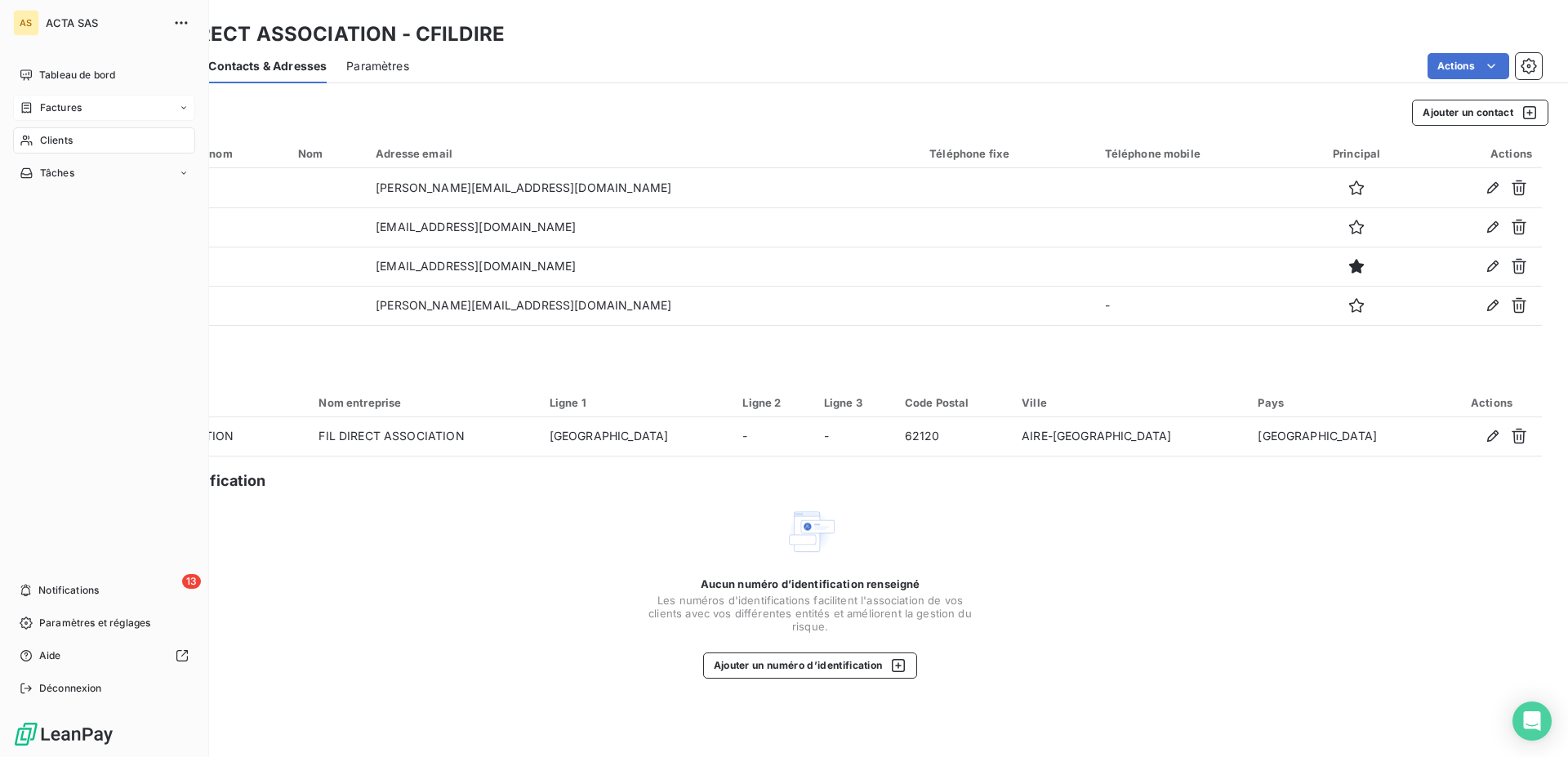
click at [54, 106] on span "Factures" at bounding box center [61, 108] width 42 height 15
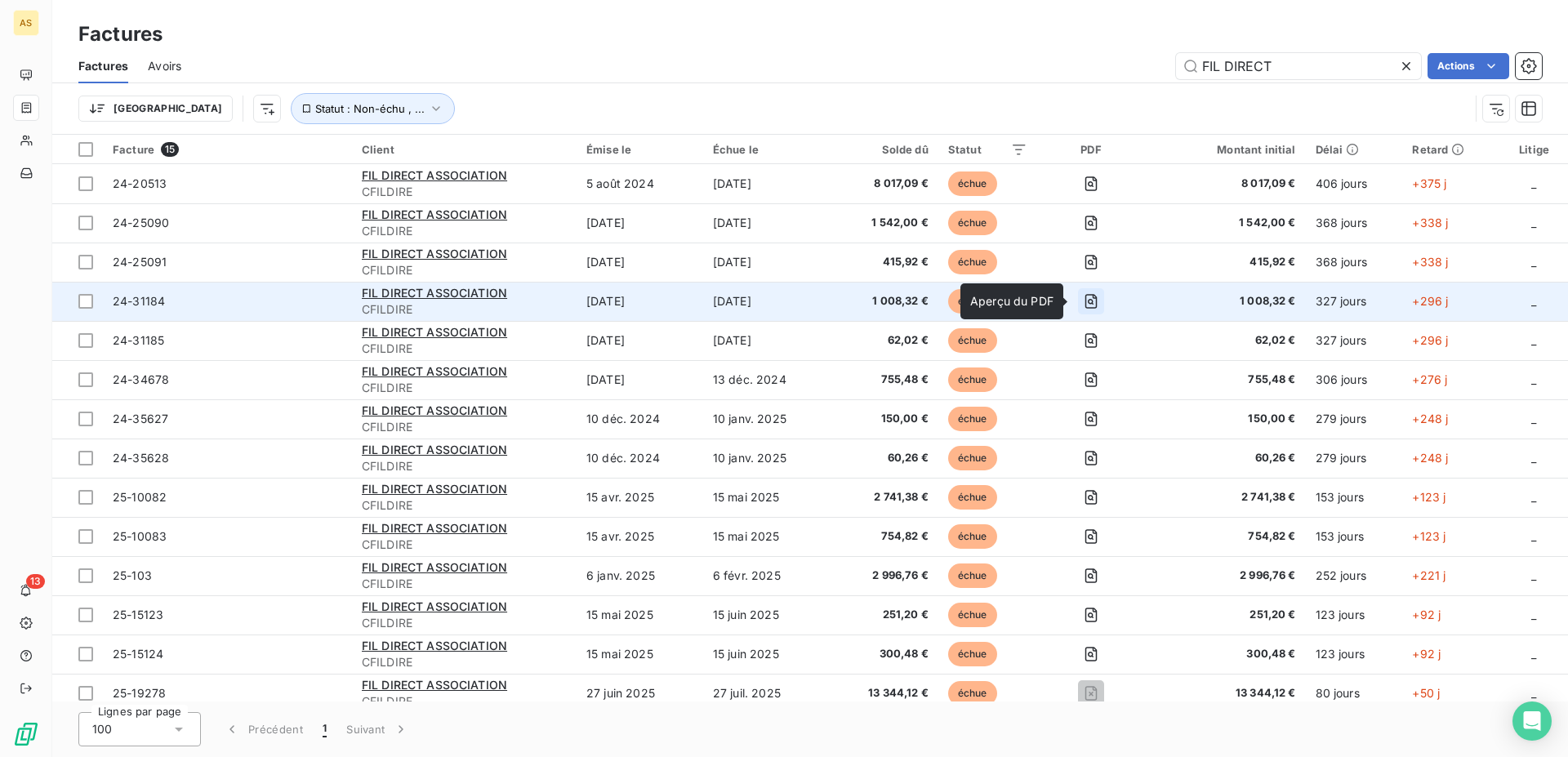
click at [1087, 300] on icon "button" at bounding box center [1092, 302] width 17 height 17
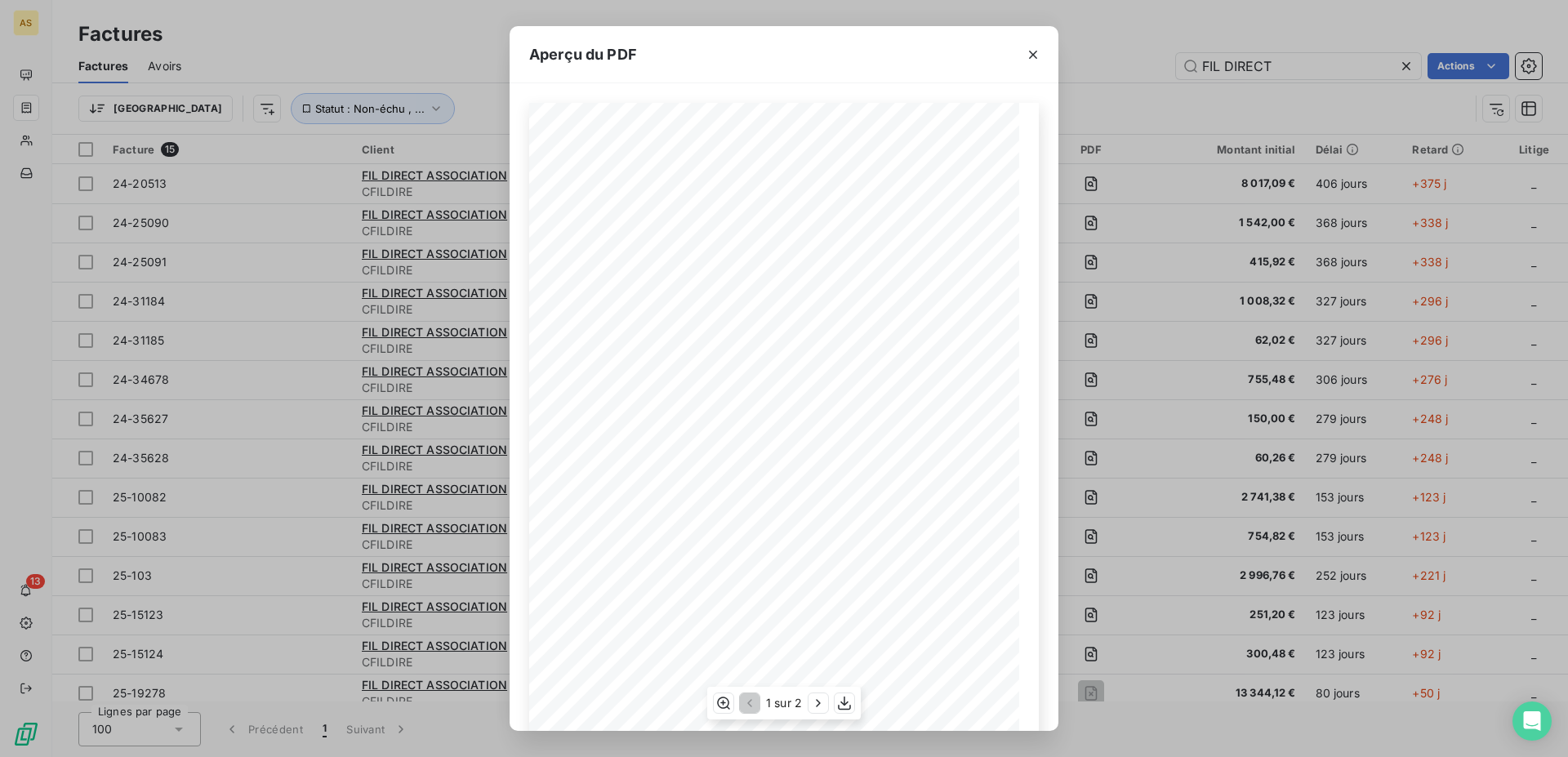
scroll to position [84, 0]
click at [1033, 56] on icon "button" at bounding box center [1034, 55] width 17 height 17
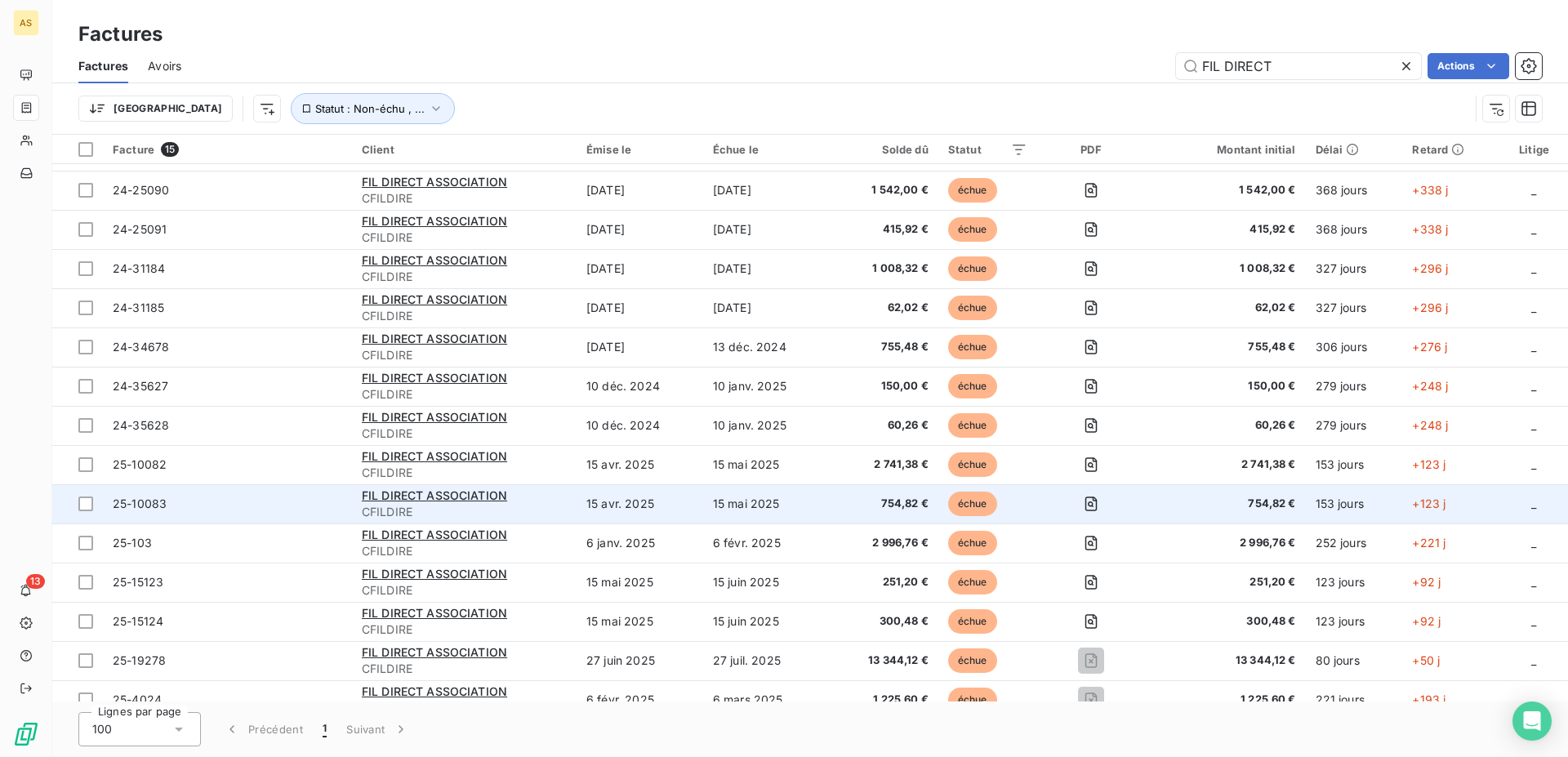
scroll to position [51, 0]
